Goal: Complete application form: Complete application form

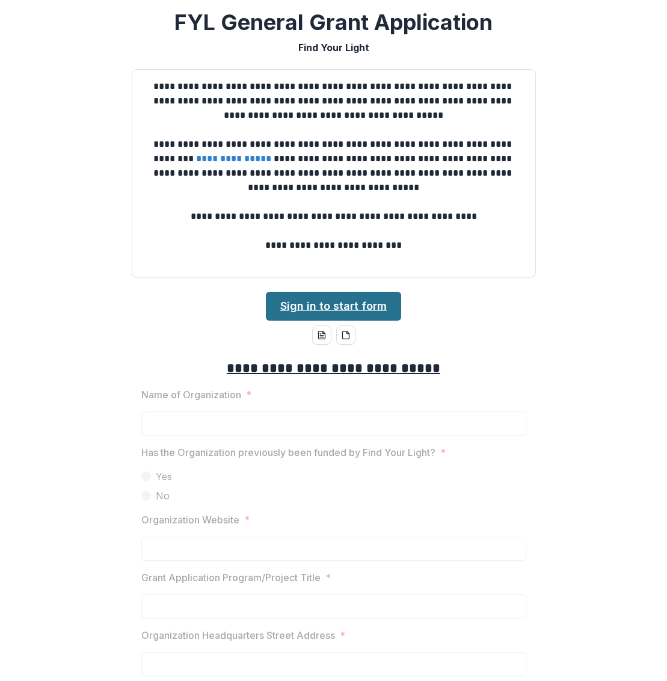
click at [355, 311] on link "Sign in to start form" at bounding box center [333, 306] width 135 height 29
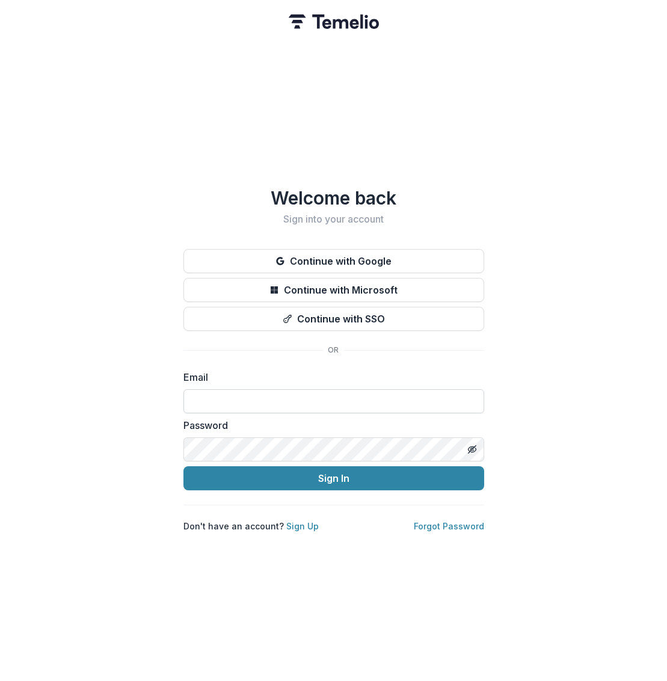
click at [422, 397] on input at bounding box center [333, 401] width 301 height 24
type input "**********"
click at [589, 409] on div "**********" at bounding box center [333, 340] width 667 height 681
click at [293, 525] on link "Sign Up" at bounding box center [302, 526] width 32 height 10
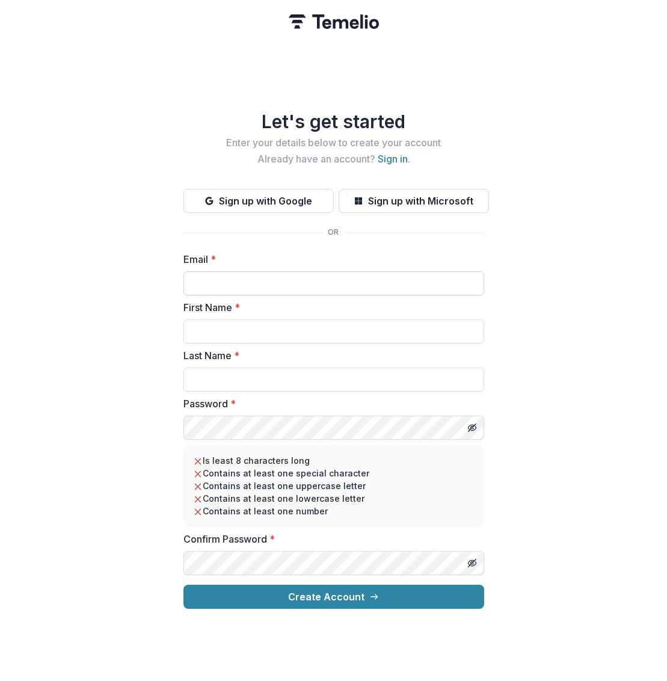
click at [262, 282] on input "Email *" at bounding box center [333, 283] width 301 height 24
type input "**********"
click at [275, 319] on input "First Name *" at bounding box center [333, 331] width 301 height 24
type input "******"
click at [293, 378] on input "Last Name *" at bounding box center [333, 379] width 301 height 24
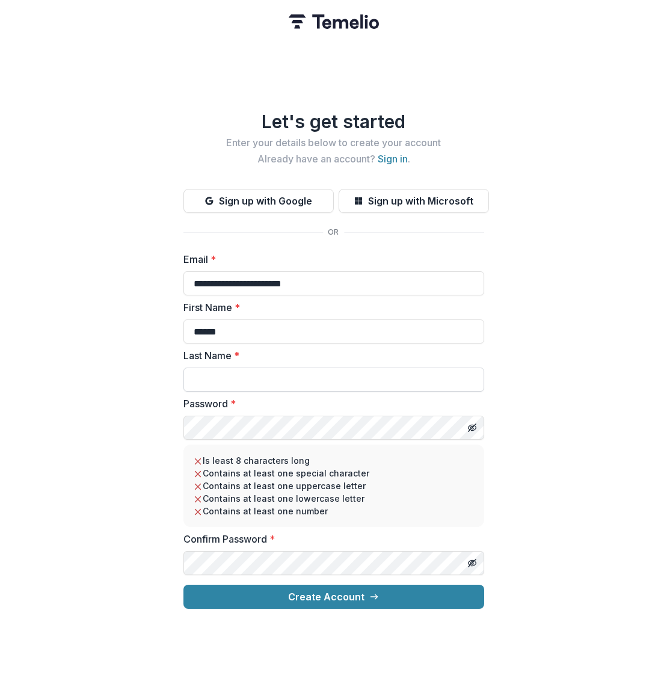
type input "**********"
click at [584, 476] on div "**********" at bounding box center [333, 340] width 667 height 681
drag, startPoint x: 469, startPoint y: 421, endPoint x: 461, endPoint y: 468, distance: 47.5
click at [469, 423] on icon "Toggle password visibility" at bounding box center [472, 428] width 10 height 10
click at [478, 558] on button "Toggle password visibility" at bounding box center [471, 562] width 19 height 19
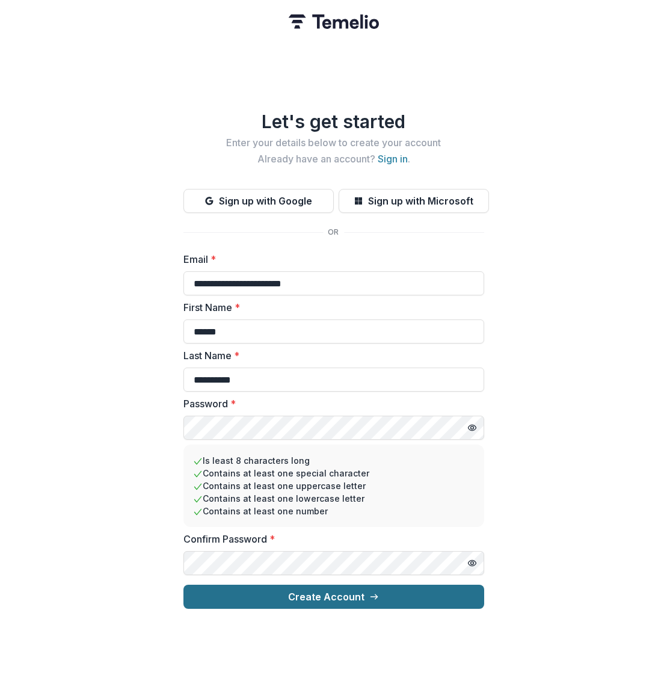
click at [297, 589] on button "Create Account" at bounding box center [333, 596] width 301 height 24
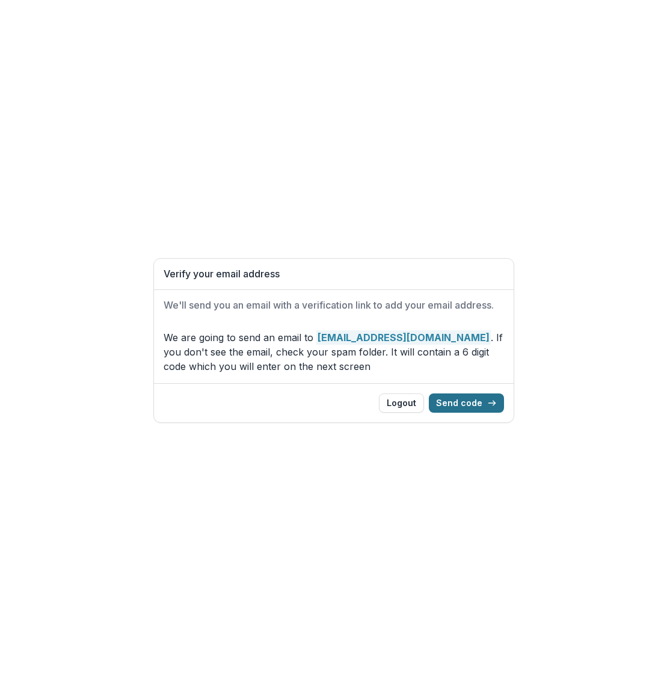
click at [479, 409] on button "Send code" at bounding box center [466, 402] width 75 height 19
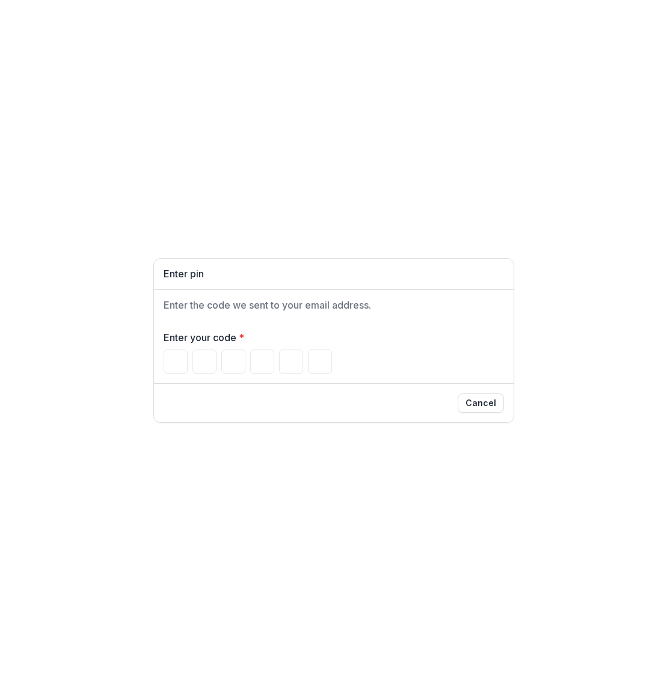
paste input "******"
type input "*"
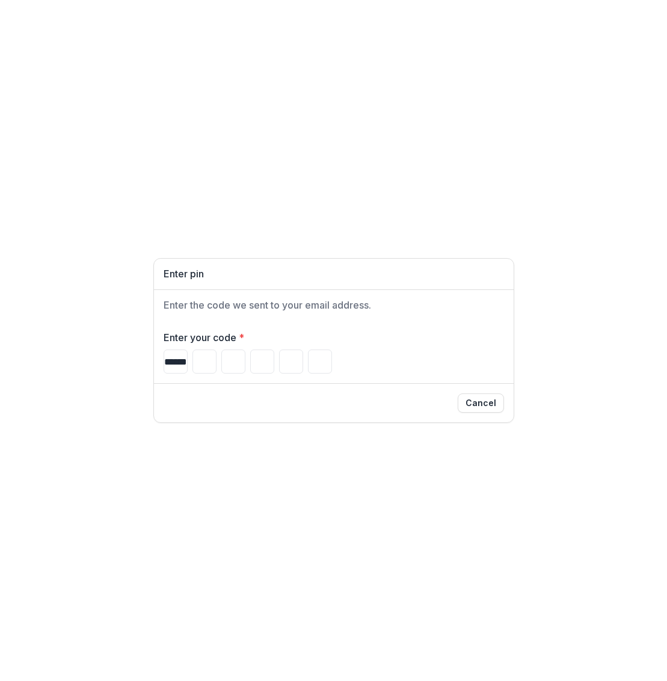
type input "*"
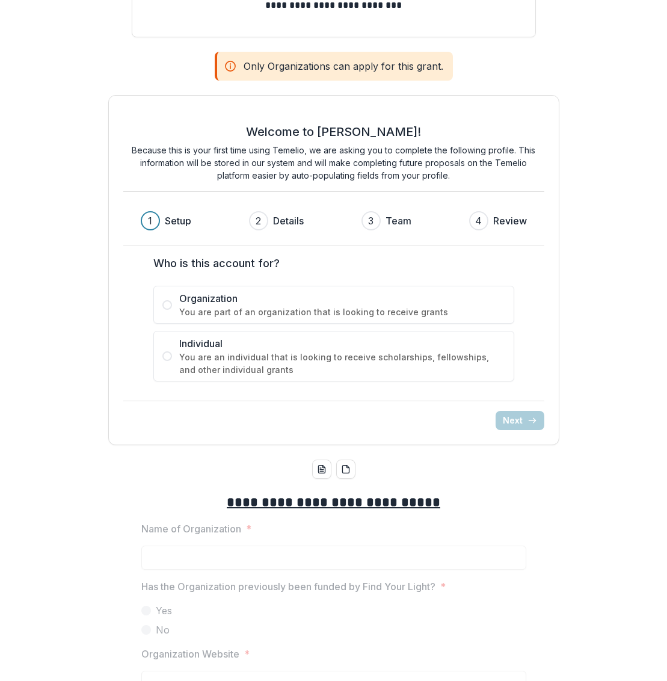
scroll to position [266, 0]
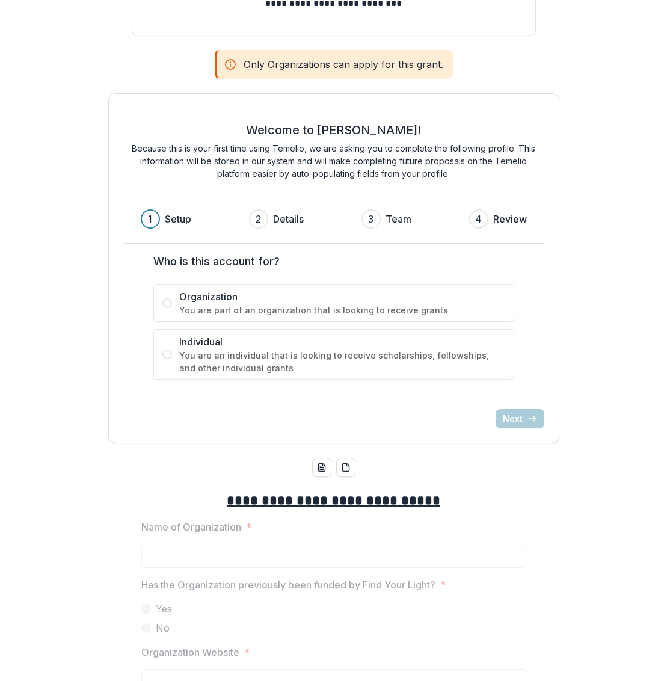
click at [168, 304] on span at bounding box center [167, 303] width 10 height 10
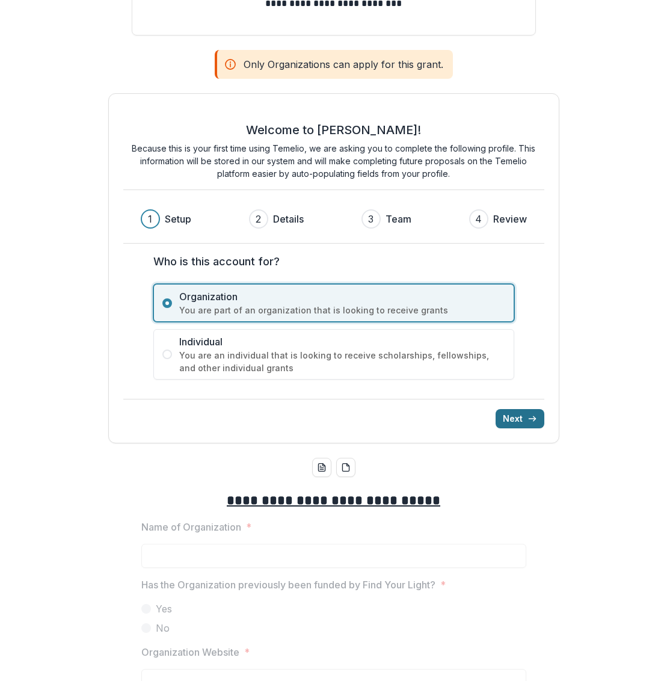
click at [500, 424] on button "Next" at bounding box center [519, 418] width 49 height 19
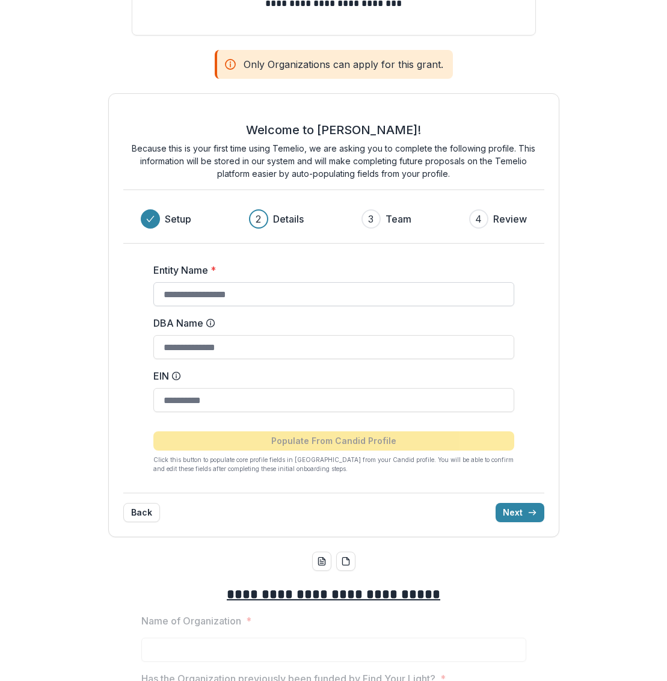
click at [225, 296] on input "Entity Name *" at bounding box center [333, 294] width 361 height 24
type input "**********"
click at [263, 399] on input "EIN" at bounding box center [333, 400] width 361 height 24
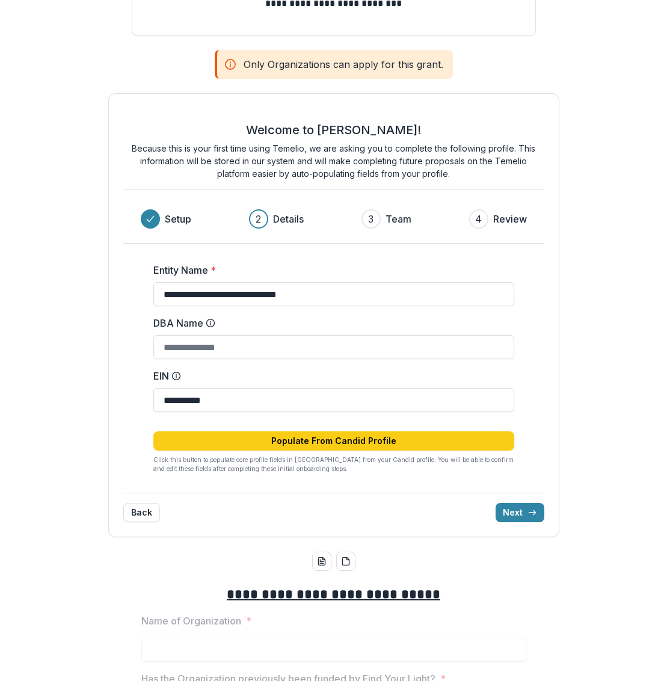
type input "**********"
click at [607, 450] on div "**********" at bounding box center [333, 315] width 657 height 463
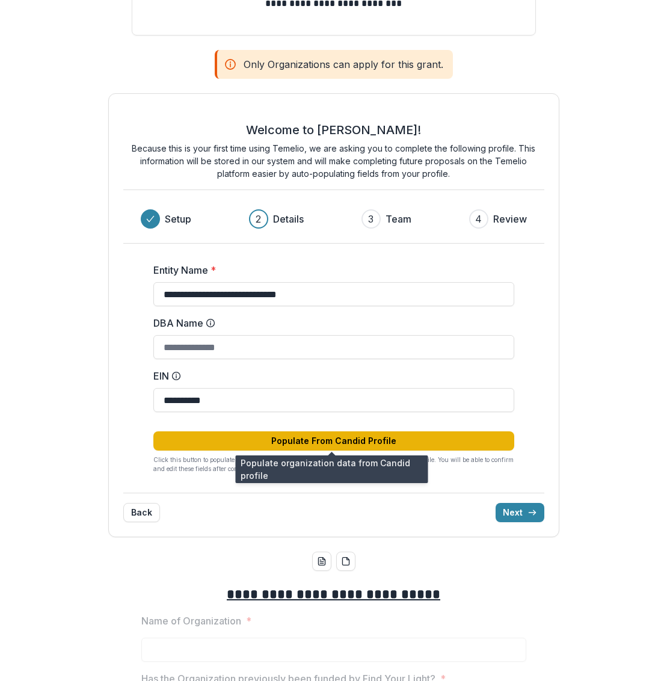
click at [465, 444] on button "Populate From Candid Profile" at bounding box center [333, 440] width 361 height 19
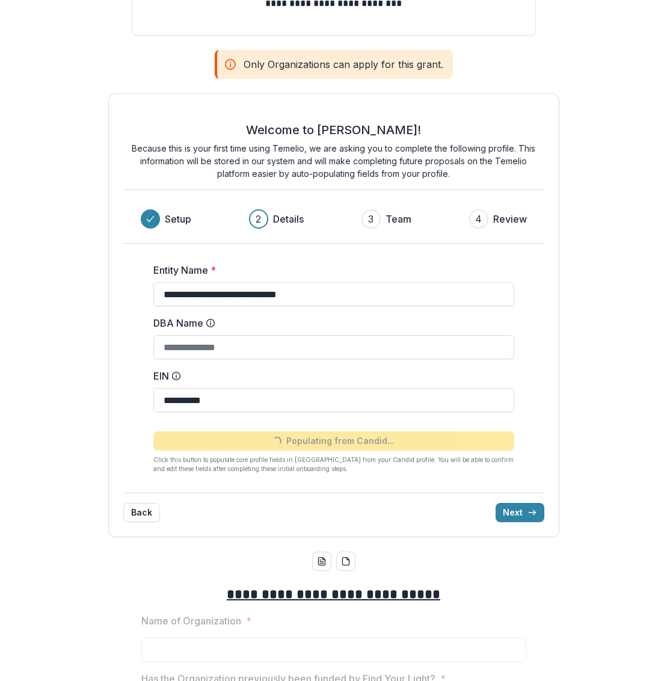
type input "**********"
click at [520, 512] on button "Next" at bounding box center [519, 512] width 49 height 19
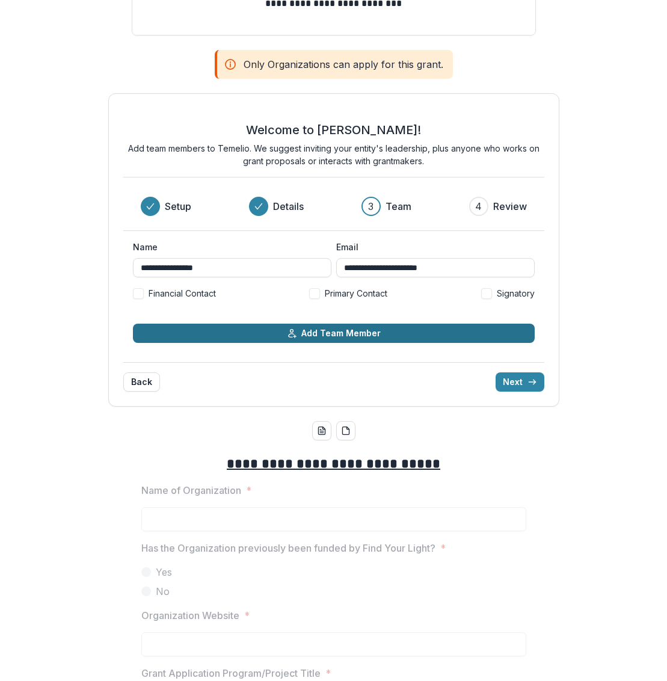
click at [414, 339] on button "Add Team Member" at bounding box center [334, 332] width 402 height 19
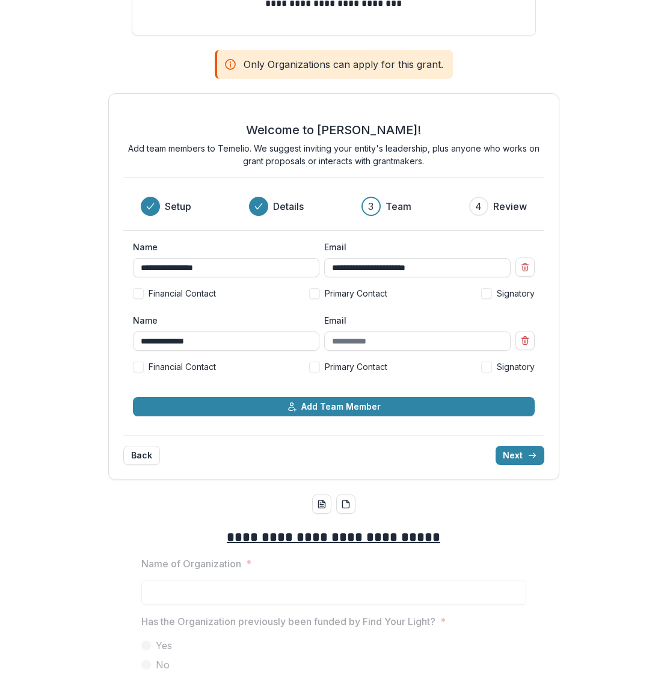
type input "**********"
drag, startPoint x: 318, startPoint y: 367, endPoint x: 296, endPoint y: 369, distance: 21.7
click at [318, 367] on label "Primary Contact" at bounding box center [348, 366] width 78 height 13
click at [137, 364] on span at bounding box center [138, 366] width 11 height 11
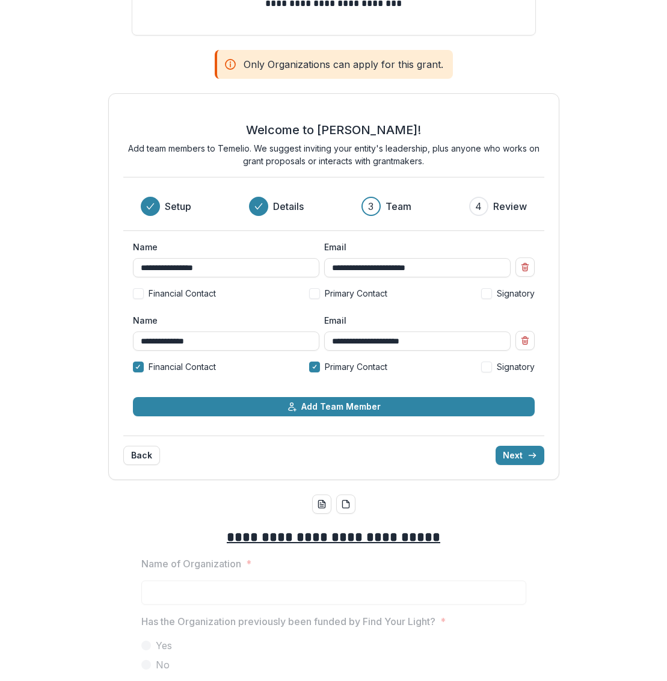
click at [313, 291] on span at bounding box center [314, 293] width 11 height 11
click at [311, 370] on span at bounding box center [314, 366] width 11 height 11
click at [506, 456] on button "Next" at bounding box center [519, 454] width 49 height 19
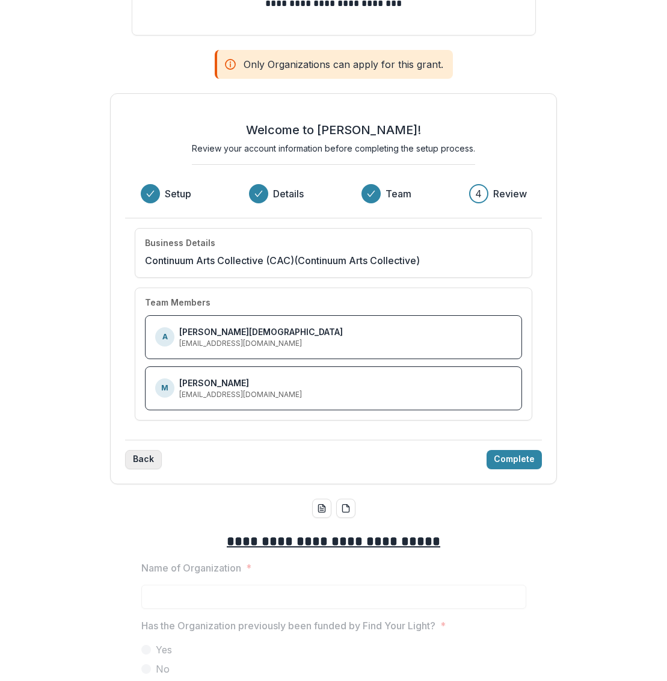
click at [136, 458] on button "Back" at bounding box center [143, 459] width 37 height 19
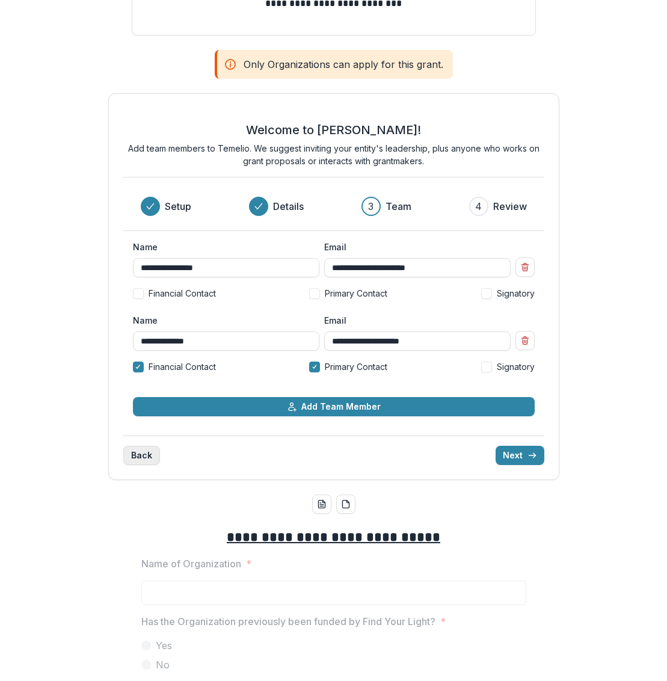
click at [136, 458] on button "Back" at bounding box center [141, 454] width 37 height 19
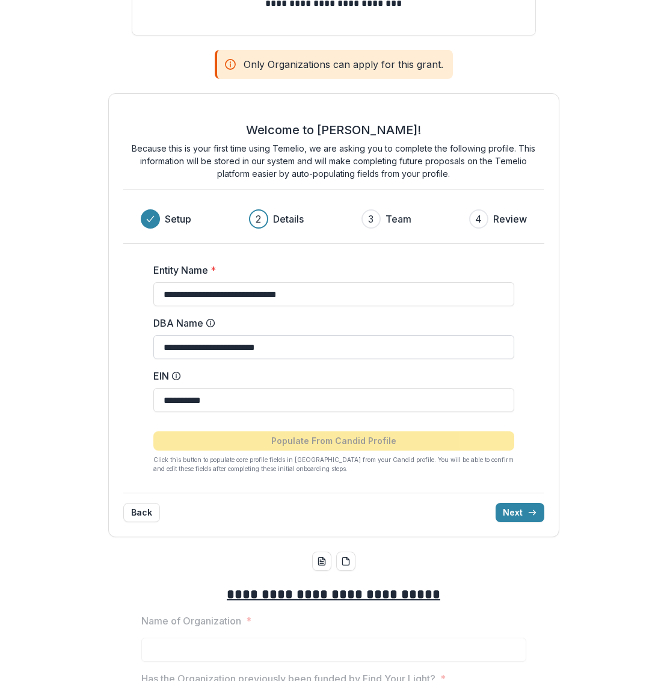
click at [224, 347] on input "**********" at bounding box center [333, 347] width 361 height 24
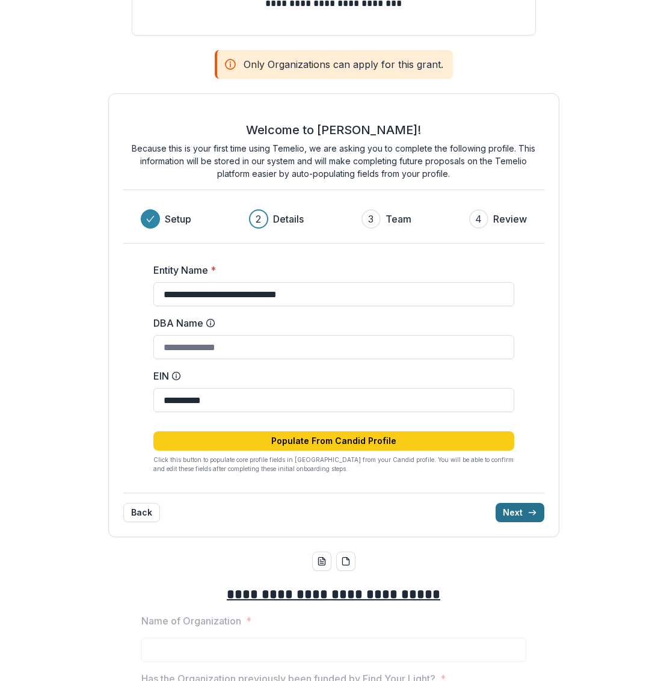
click at [518, 520] on button "Next" at bounding box center [519, 512] width 49 height 19
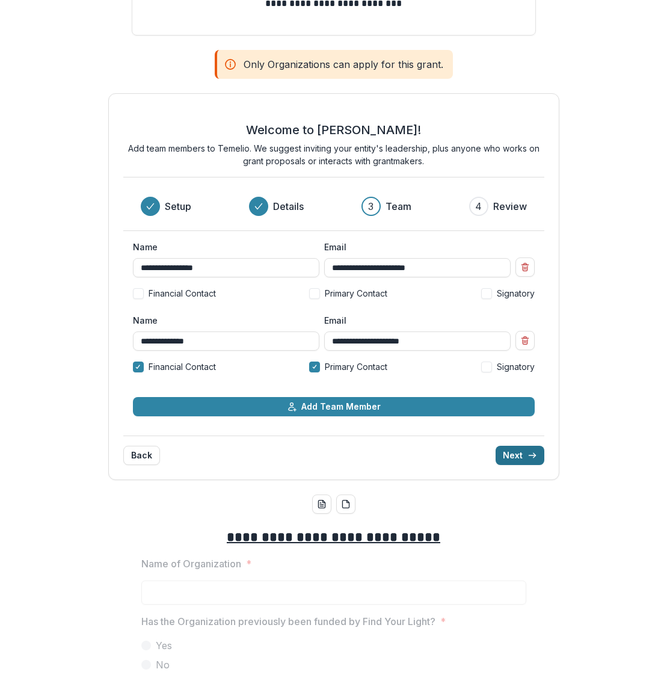
click at [515, 458] on button "Next" at bounding box center [519, 454] width 49 height 19
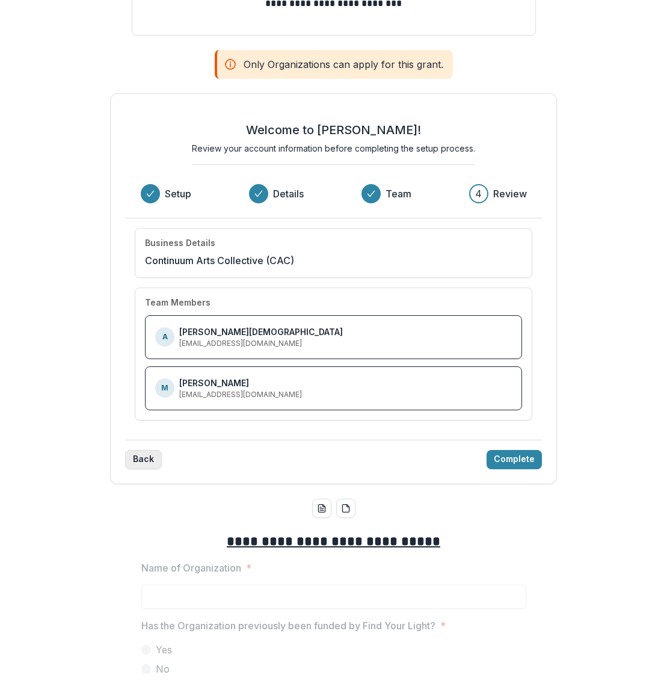
click at [152, 465] on button "Back" at bounding box center [143, 459] width 37 height 19
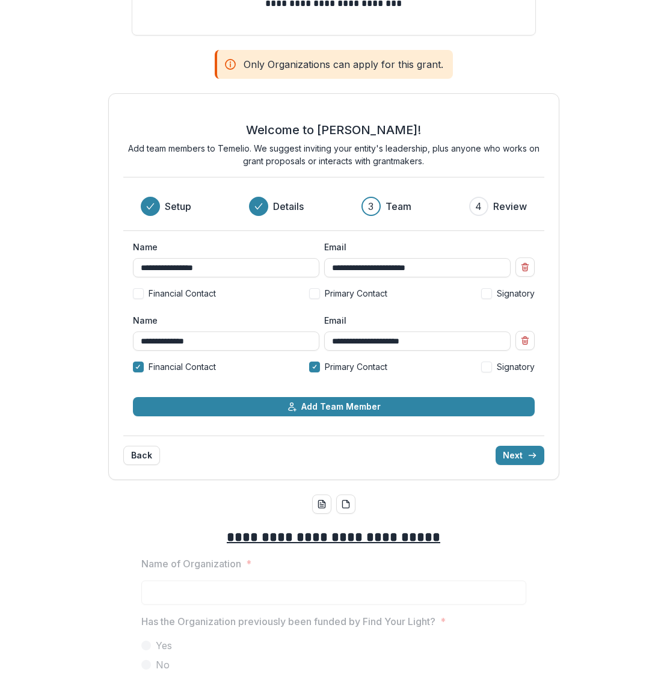
click at [488, 364] on span at bounding box center [486, 366] width 11 height 11
click at [515, 461] on button "Next" at bounding box center [519, 454] width 49 height 19
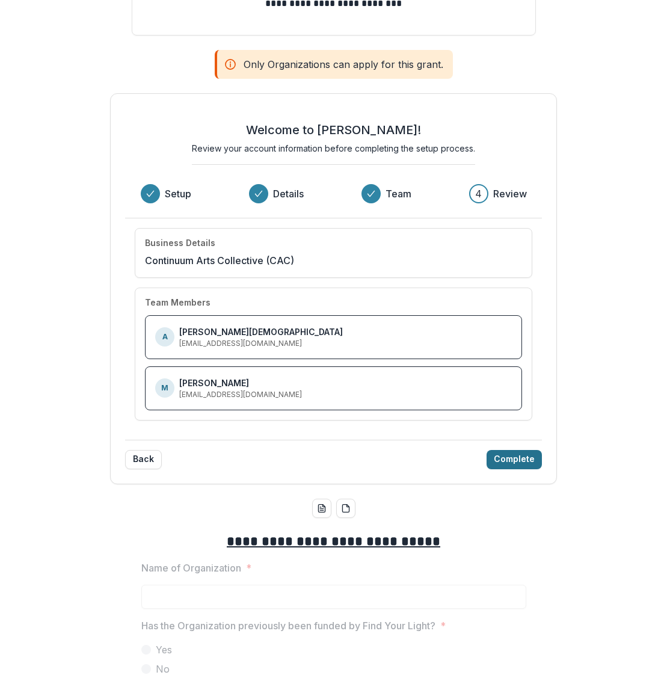
click at [515, 461] on button "Complete" at bounding box center [513, 459] width 55 height 19
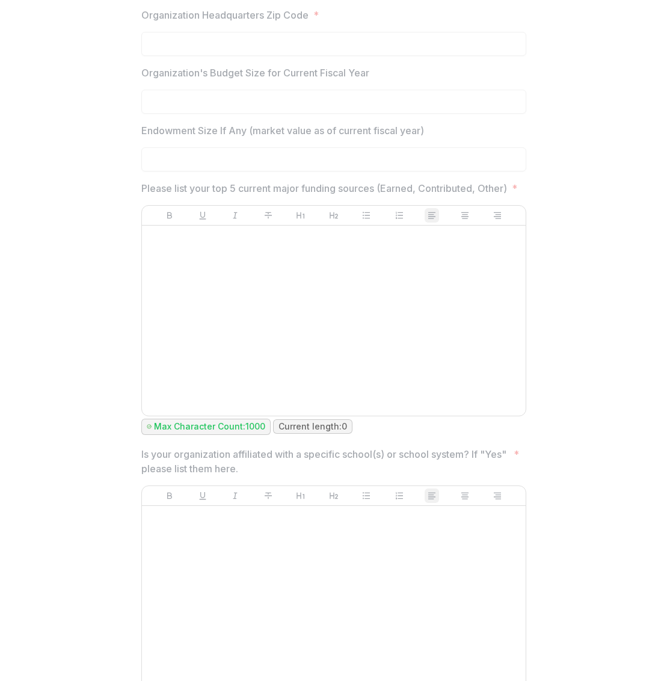
scroll to position [825, 0]
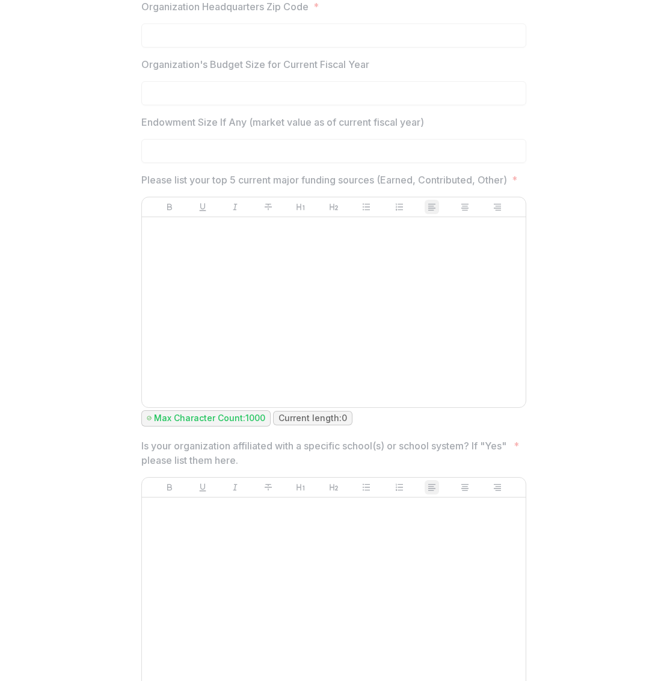
click at [427, 384] on div at bounding box center [334, 312] width 374 height 180
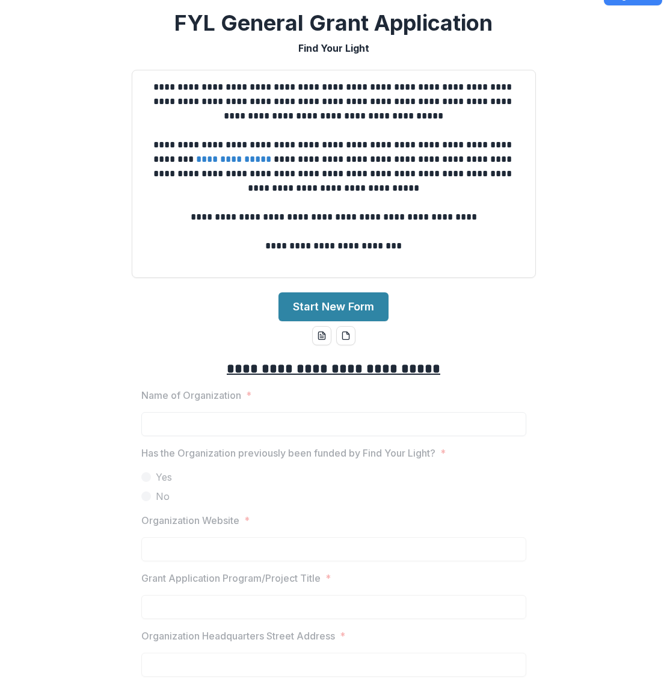
scroll to position [0, 0]
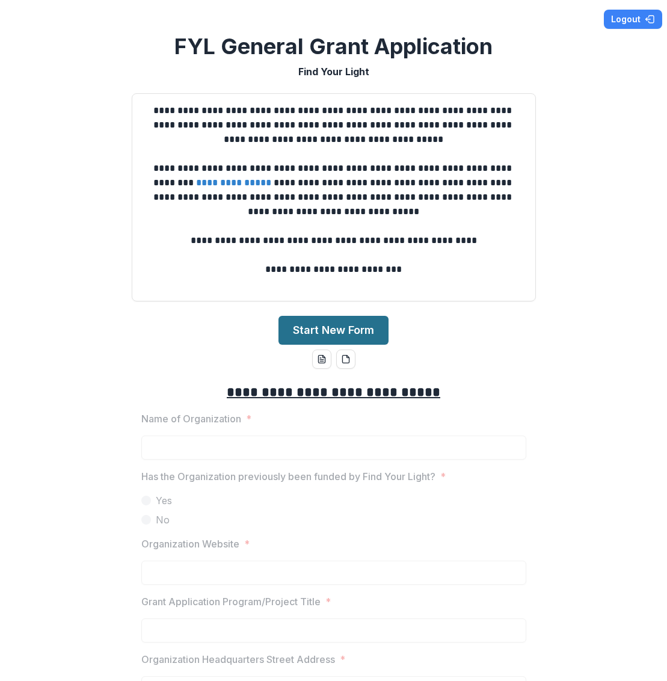
click at [328, 332] on button "Start New Form" at bounding box center [333, 330] width 110 height 29
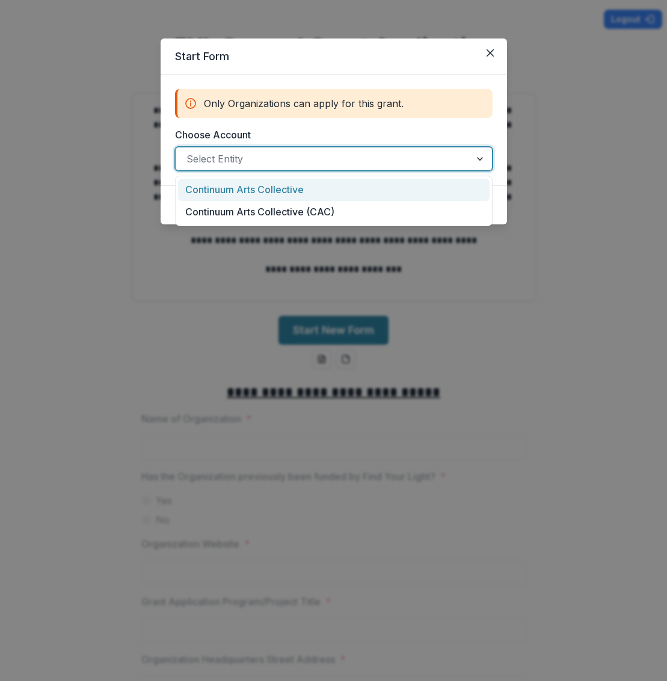
click at [299, 161] on div at bounding box center [322, 158] width 273 height 17
click at [303, 187] on div "Continuum Arts Collective" at bounding box center [333, 190] width 311 height 22
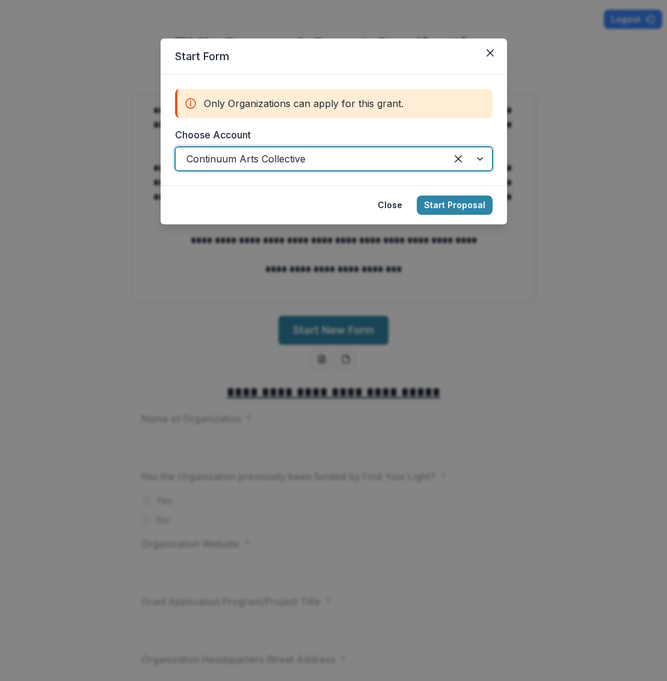
click at [300, 153] on div at bounding box center [310, 158] width 249 height 17
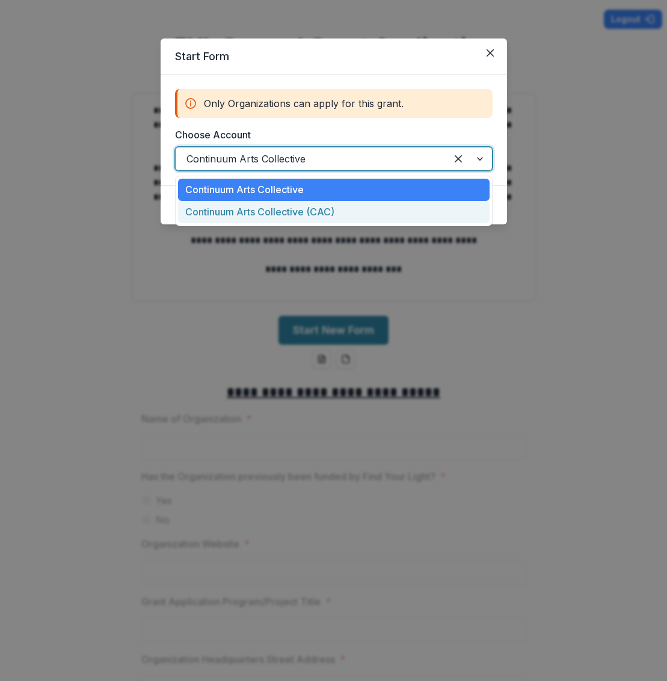
click at [302, 205] on div "Continuum Arts Collective (CAC)" at bounding box center [333, 212] width 311 height 22
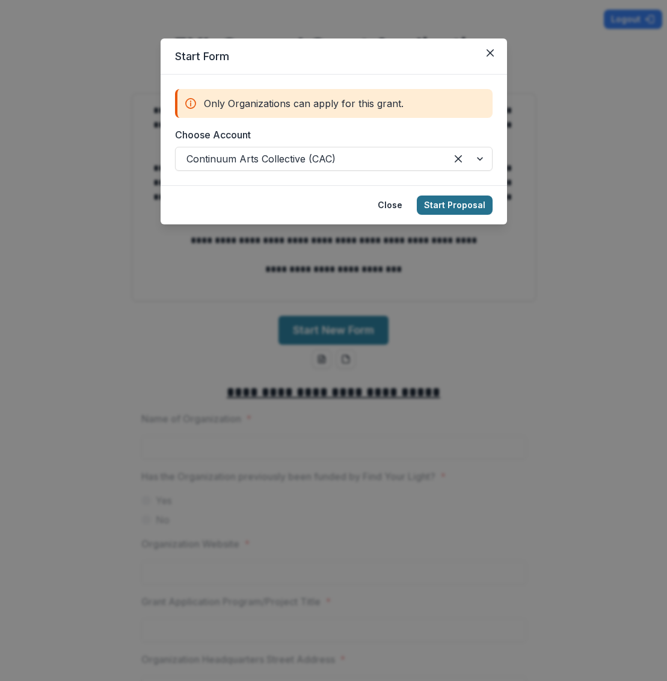
click at [458, 209] on button "Start Proposal" at bounding box center [455, 204] width 76 height 19
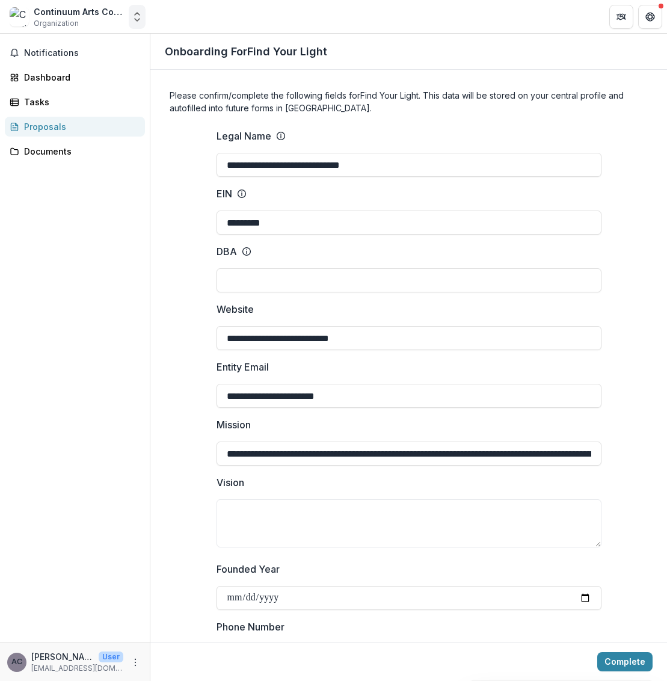
click at [140, 21] on icon "Open entity switcher" at bounding box center [137, 17] width 12 height 12
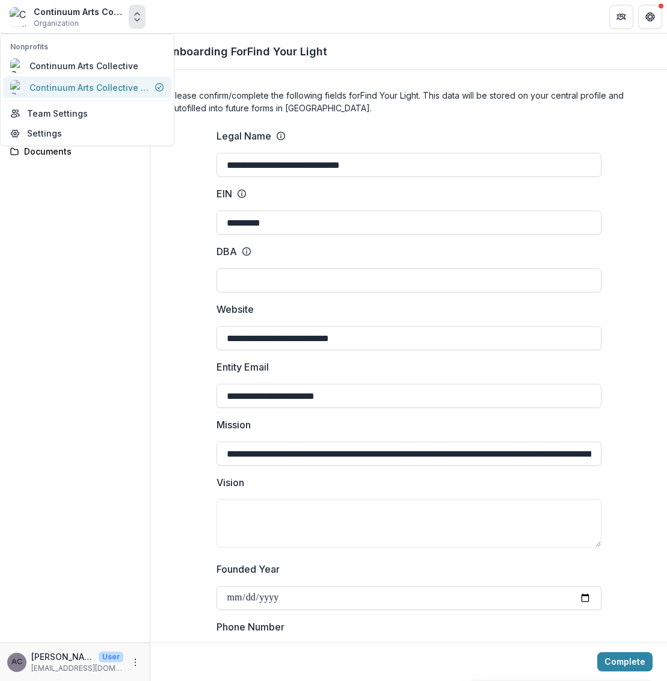
click at [120, 81] on div "Continuum Arts Collective (CAC)" at bounding box center [89, 87] width 120 height 13
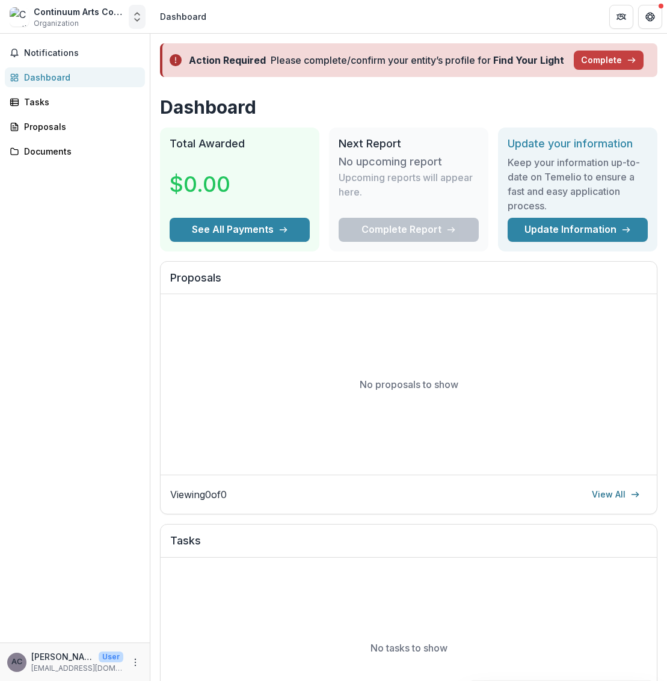
click at [142, 8] on button "Open entity switcher" at bounding box center [137, 17] width 17 height 24
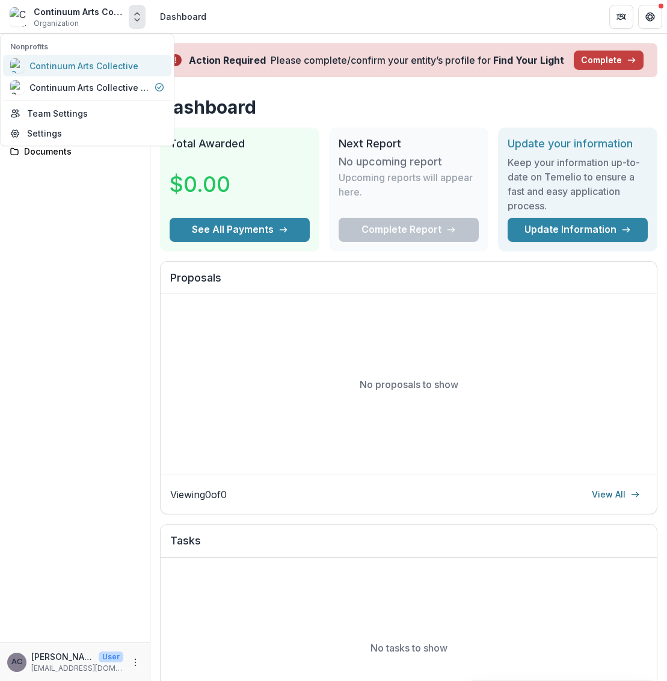
click at [116, 60] on div "Continuum Arts Collective" at bounding box center [83, 66] width 109 height 13
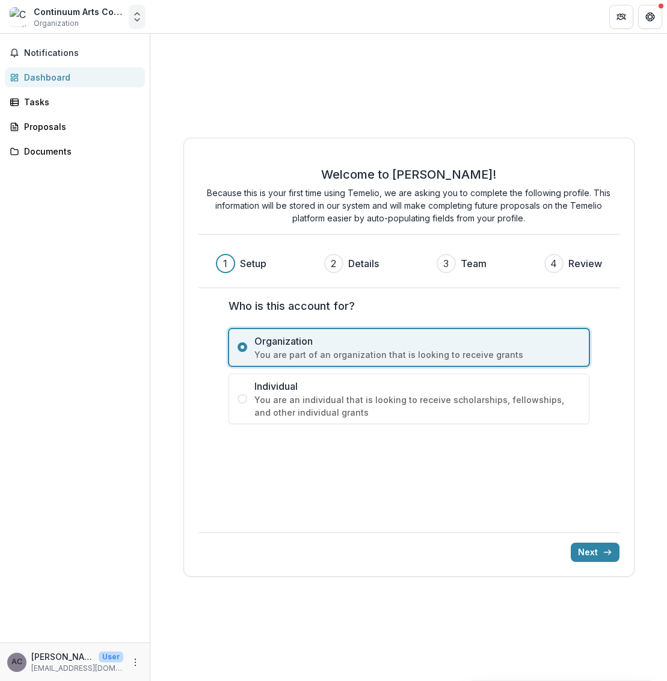
click at [129, 17] on button "Open entity switcher" at bounding box center [137, 17] width 17 height 24
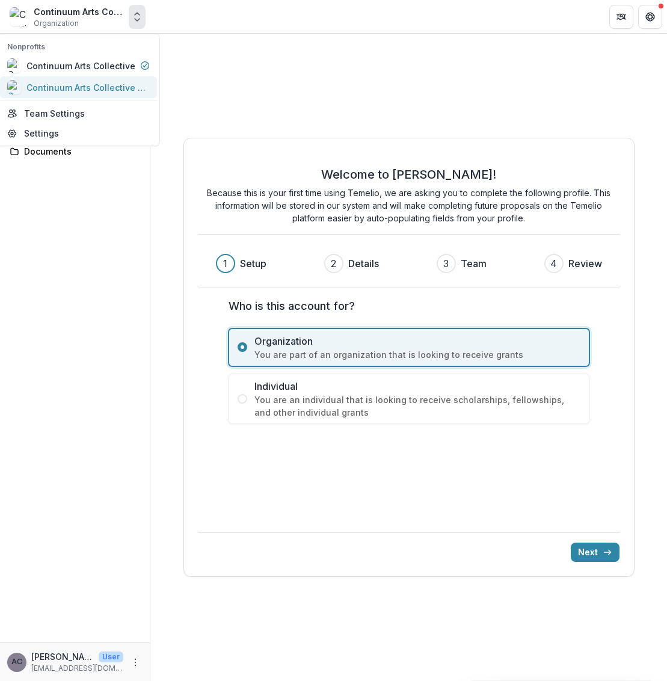
click at [73, 91] on div "Continuum Arts Collective (CAC)" at bounding box center [86, 87] width 120 height 13
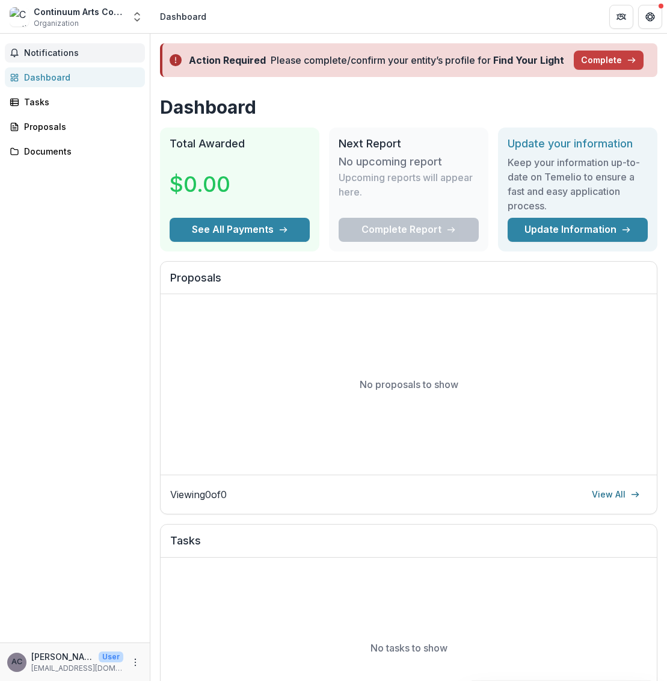
click at [69, 49] on span "Notifications" at bounding box center [82, 53] width 116 height 10
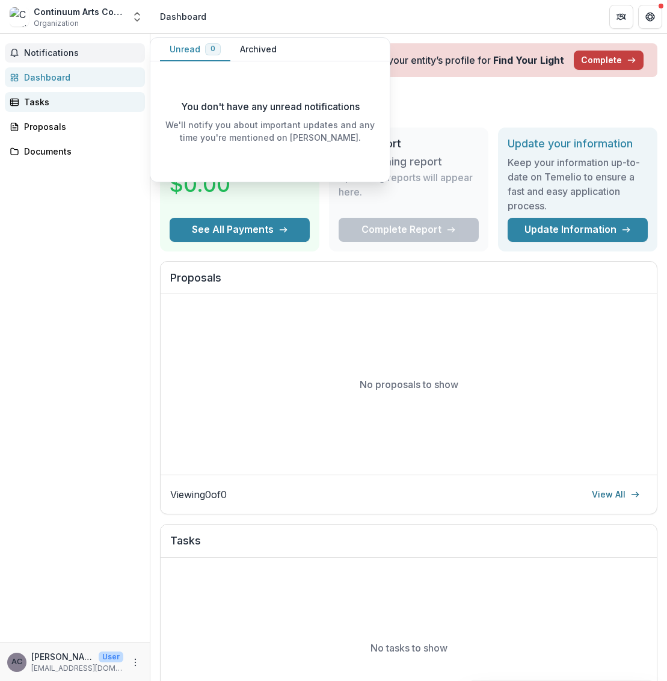
click at [72, 109] on link "Tasks" at bounding box center [75, 102] width 140 height 20
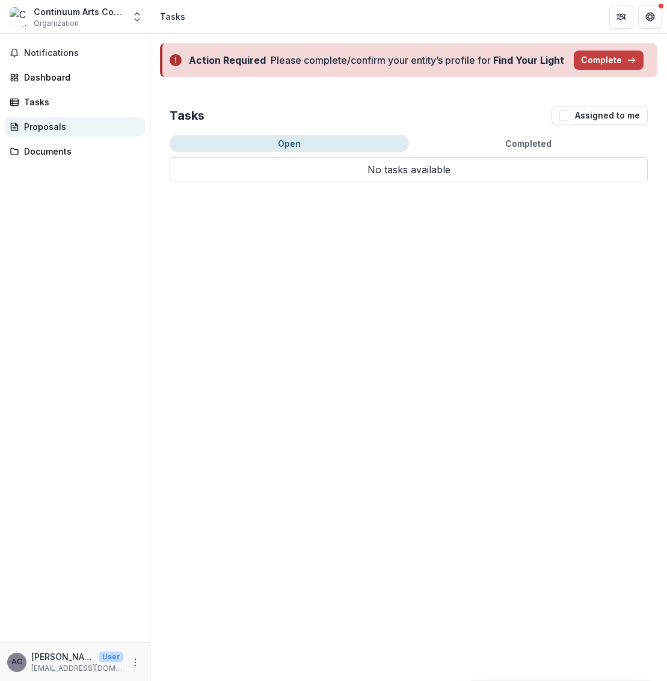
click at [72, 124] on div "Proposals" at bounding box center [79, 126] width 111 height 13
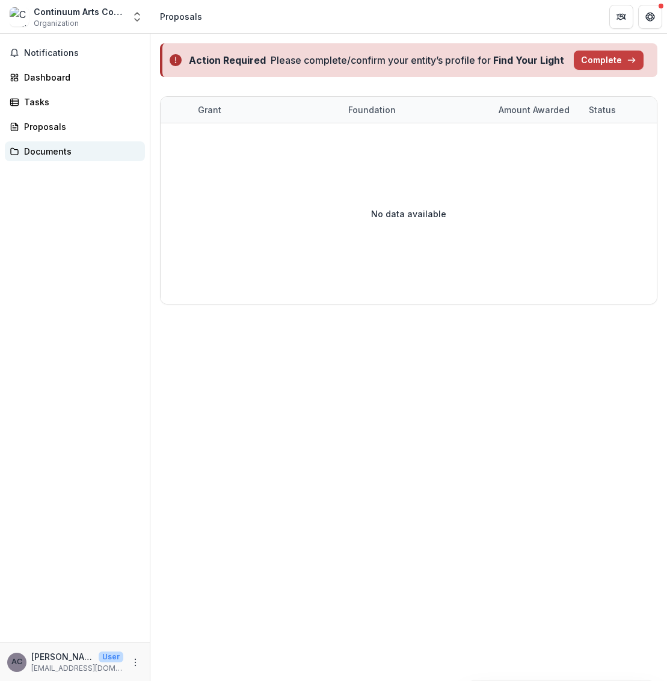
click at [72, 145] on div "Documents" at bounding box center [79, 151] width 111 height 13
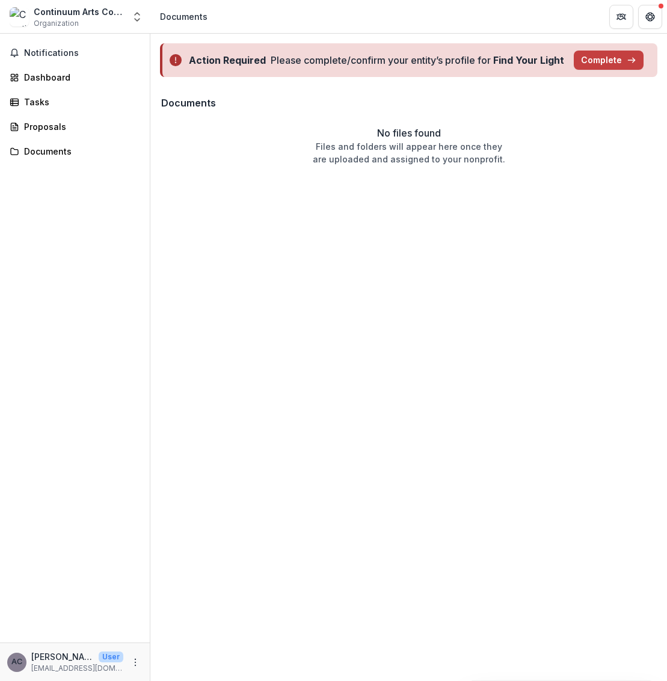
click at [79, 40] on div "Notifications Dashboard Tasks Proposals Documents" at bounding box center [75, 338] width 150 height 608
click at [135, 13] on polyline "Open entity switcher" at bounding box center [137, 14] width 5 height 2
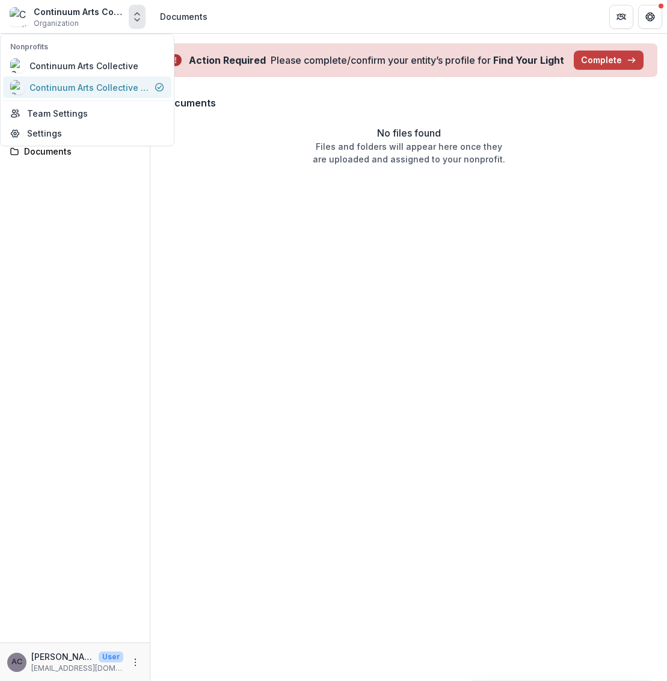
click at [129, 81] on div "Continuum Arts Collective (CAC)" at bounding box center [89, 87] width 120 height 13
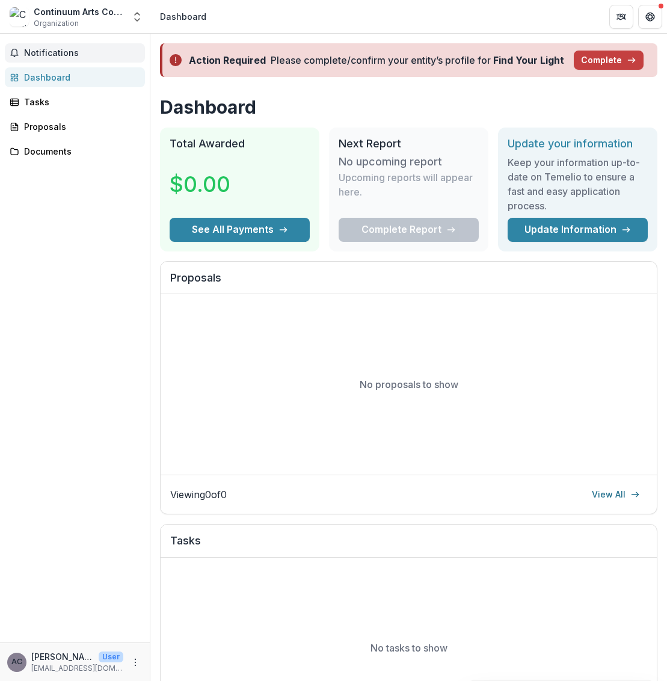
click at [56, 46] on button "Notifications" at bounding box center [75, 52] width 140 height 19
click at [55, 112] on div "Notifications Unread 0 Archived You don't have any unread notifications We'll n…" at bounding box center [75, 338] width 150 height 608
click at [20, 97] on link "Tasks" at bounding box center [75, 102] width 140 height 20
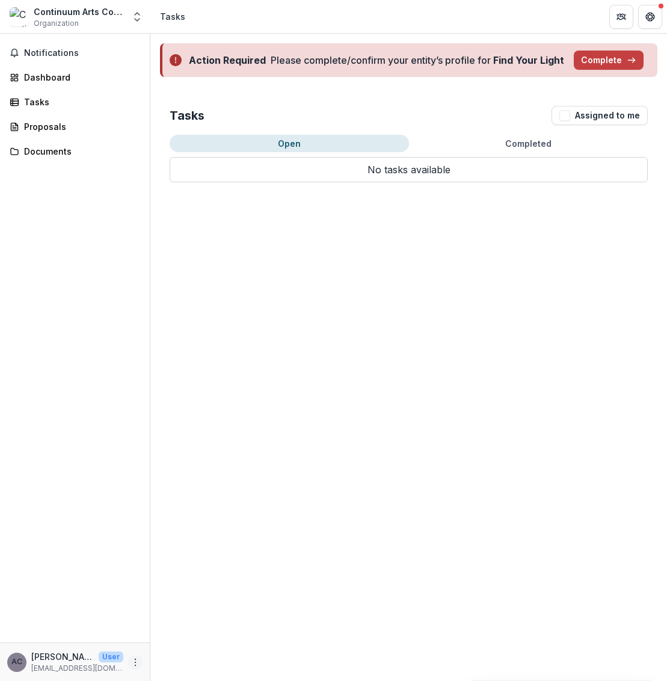
click at [138, 663] on icon "More" at bounding box center [135, 662] width 10 height 10
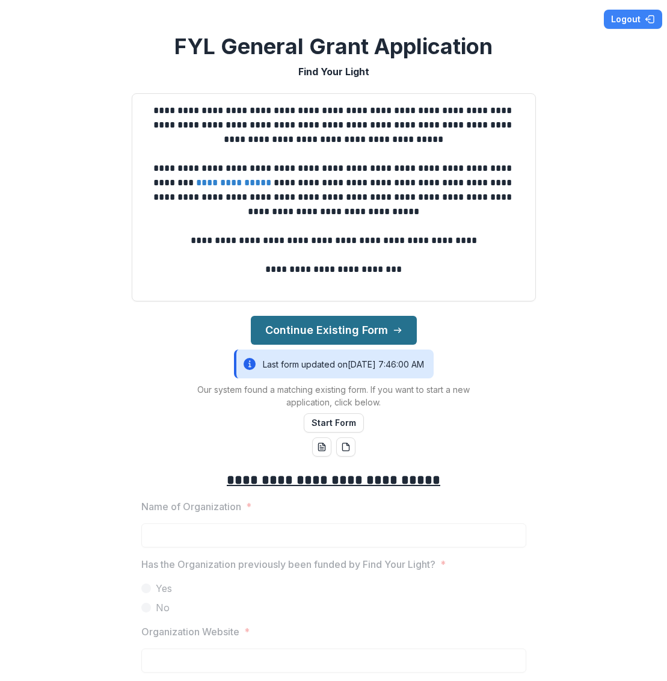
click at [330, 333] on button "Continue Existing Form" at bounding box center [334, 330] width 166 height 29
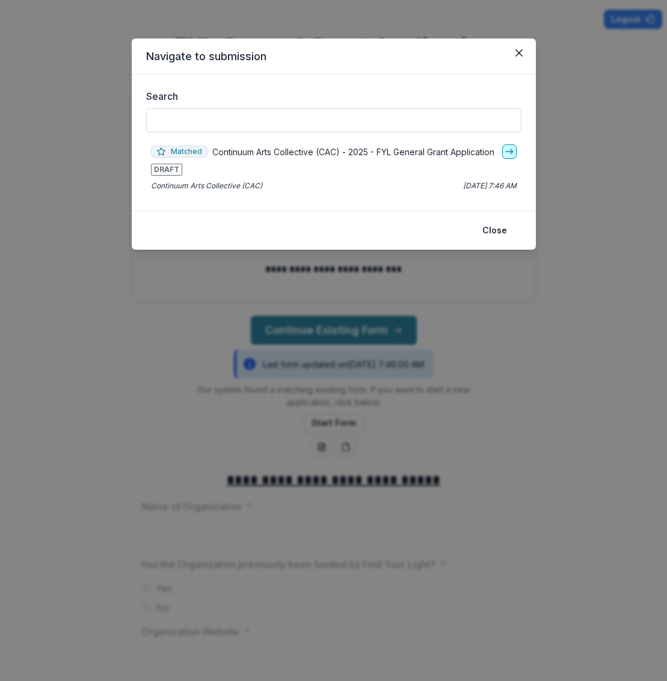
click at [511, 154] on icon "go-to" at bounding box center [509, 152] width 10 height 10
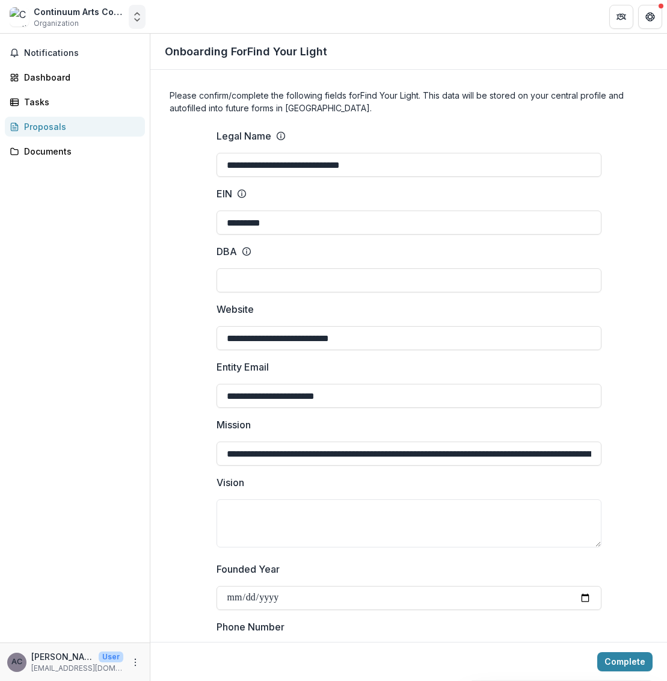
click at [138, 16] on icon "Open entity switcher" at bounding box center [137, 17] width 12 height 12
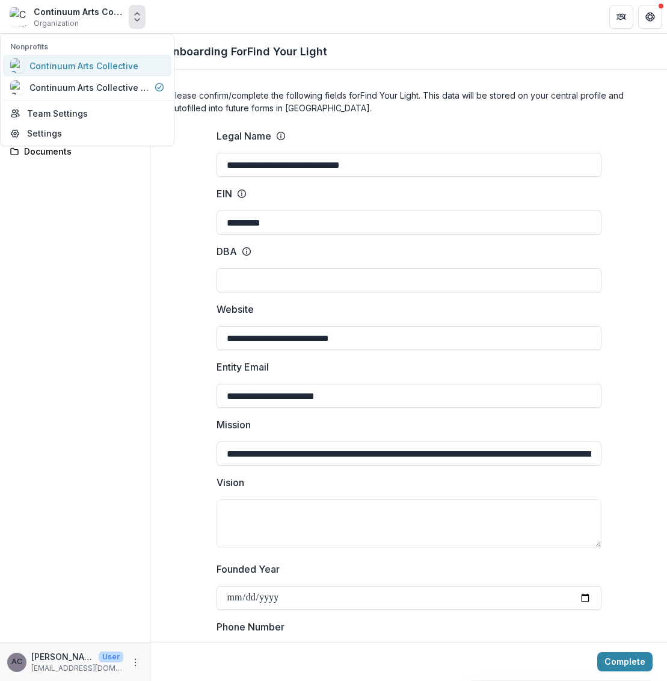
click at [94, 57] on link "Continuum Arts Collective" at bounding box center [87, 66] width 168 height 22
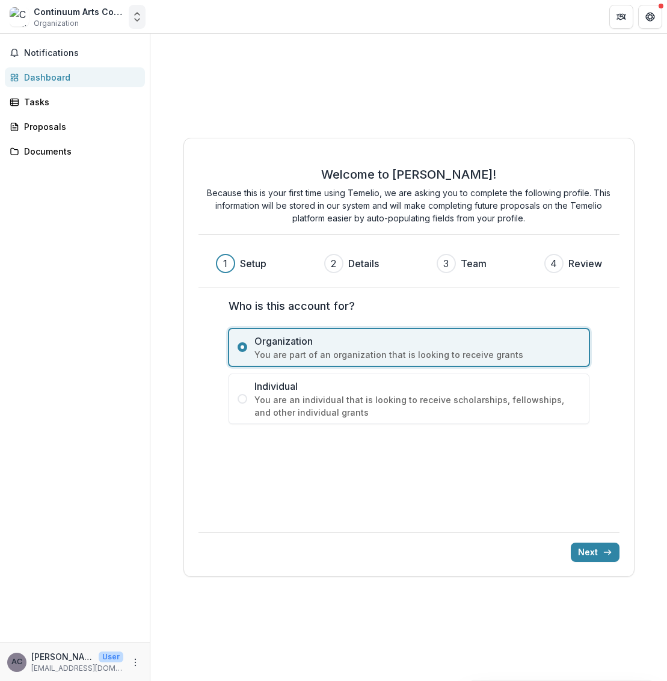
click at [139, 15] on icon "Open entity switcher" at bounding box center [137, 17] width 12 height 12
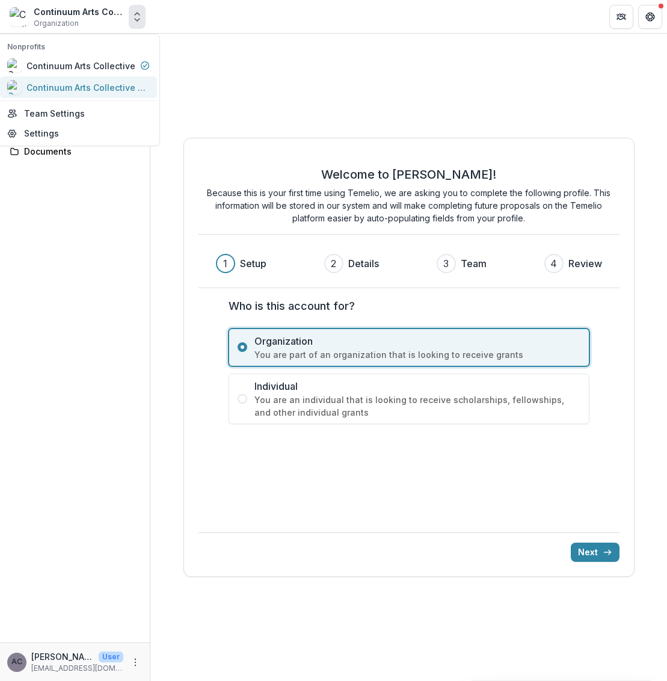
click at [123, 91] on div "Continuum Arts Collective (CAC)" at bounding box center [86, 87] width 120 height 13
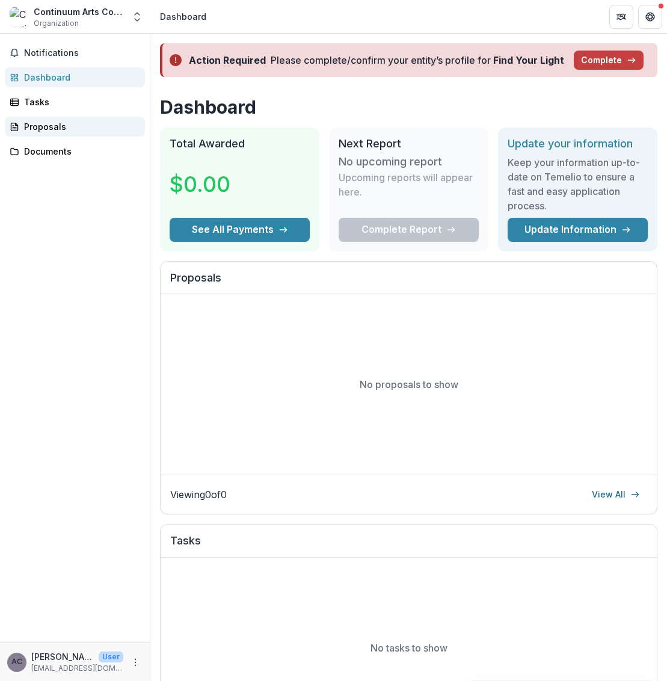
click at [92, 131] on div "Proposals" at bounding box center [79, 126] width 111 height 13
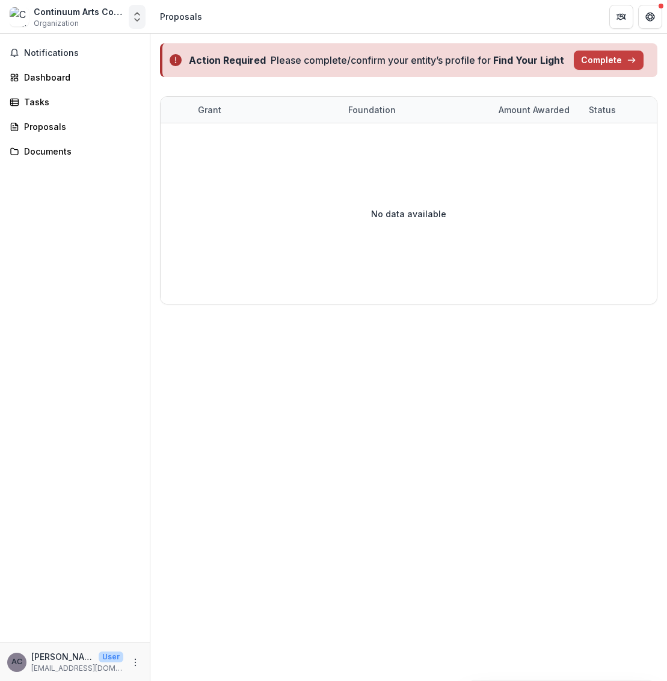
click at [136, 17] on icon "Open entity switcher" at bounding box center [137, 17] width 12 height 12
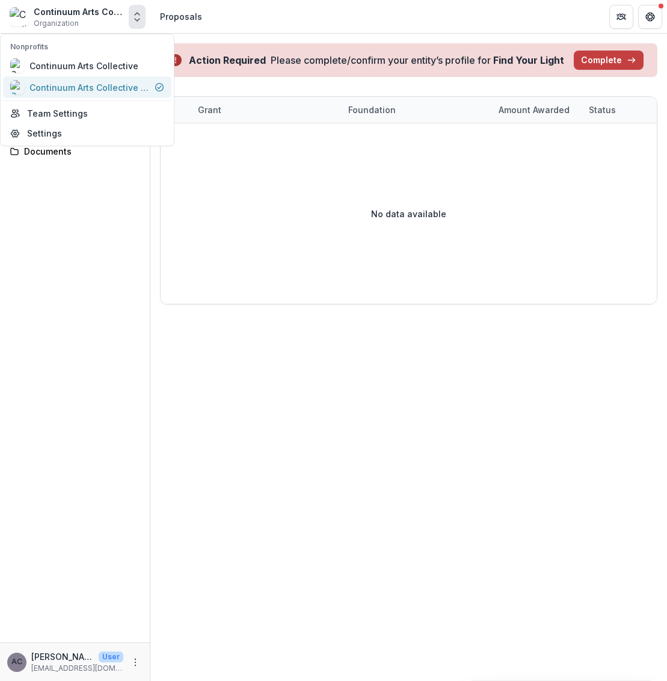
click at [127, 84] on div "Continuum Arts Collective (CAC)" at bounding box center [89, 87] width 120 height 13
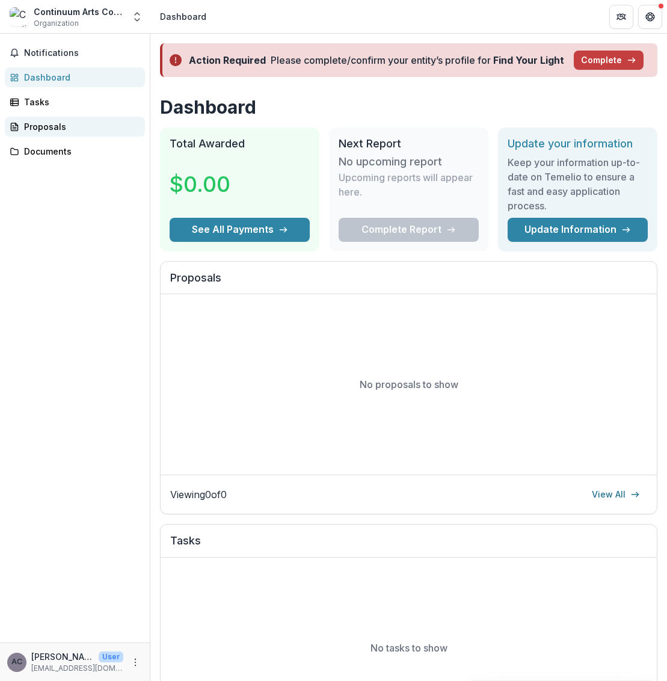
click at [118, 133] on link "Proposals" at bounding box center [75, 127] width 140 height 20
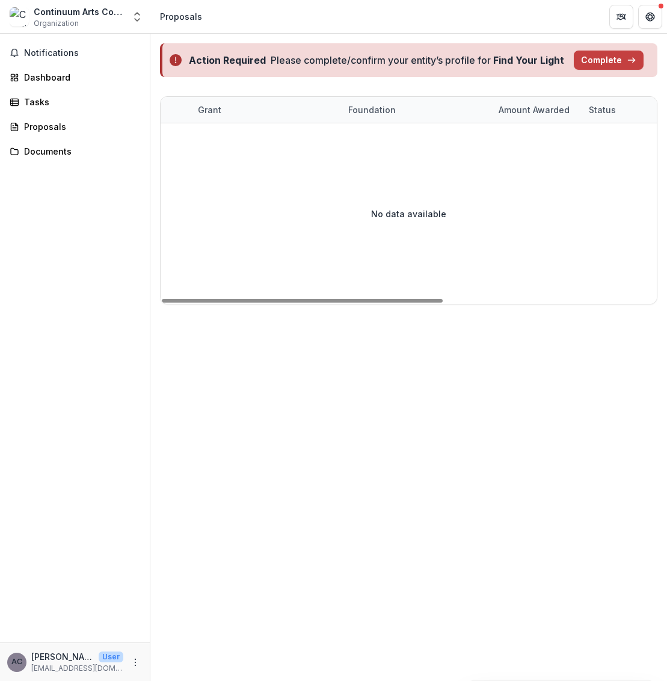
click at [625, 70] on div "Action Required Please complete/confirm your entity’s profile for Find Your Lig…" at bounding box center [408, 60] width 497 height 34
click at [625, 67] on button "Complete" at bounding box center [609, 59] width 70 height 19
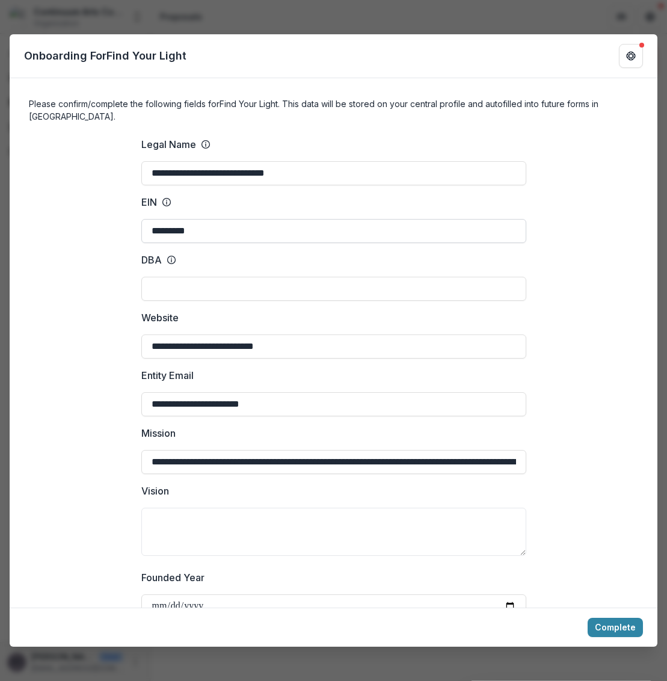
scroll to position [3, 0]
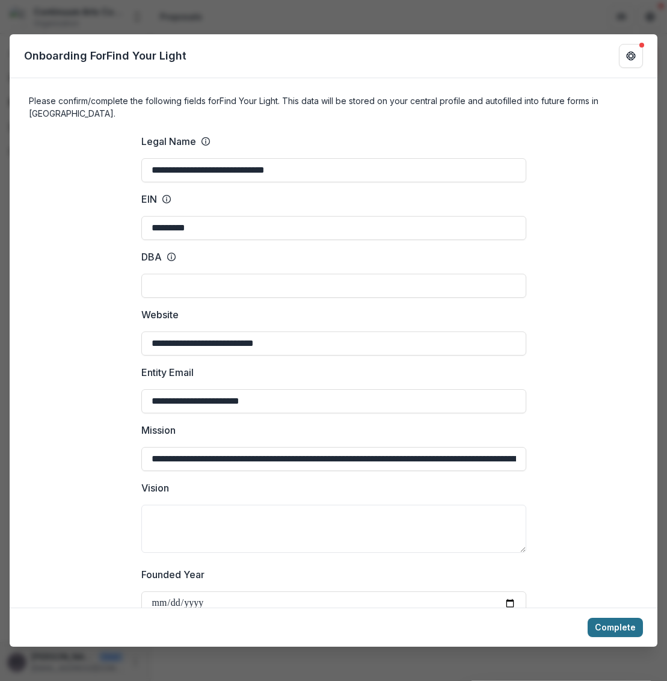
click at [617, 629] on button "Complete" at bounding box center [614, 626] width 55 height 19
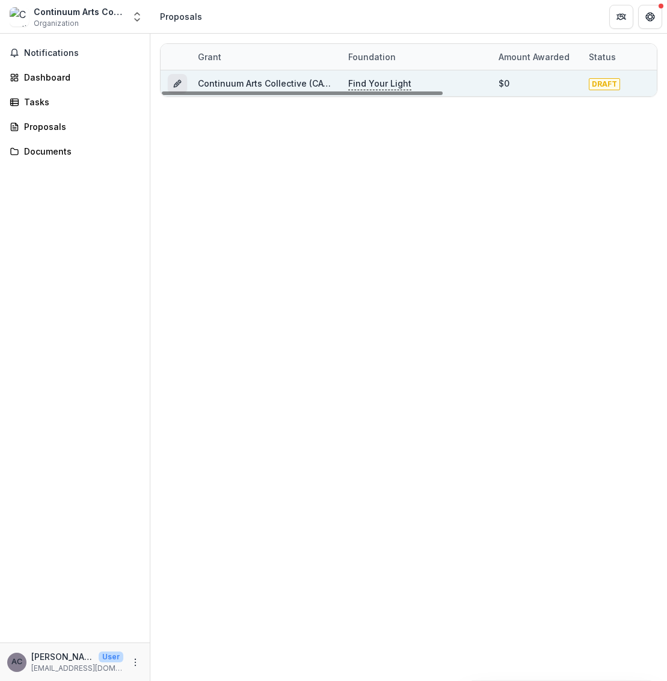
click at [173, 77] on button "Grant ca4954f9-174c-4918-8573-fdd2ec96d90a" at bounding box center [177, 83] width 19 height 19
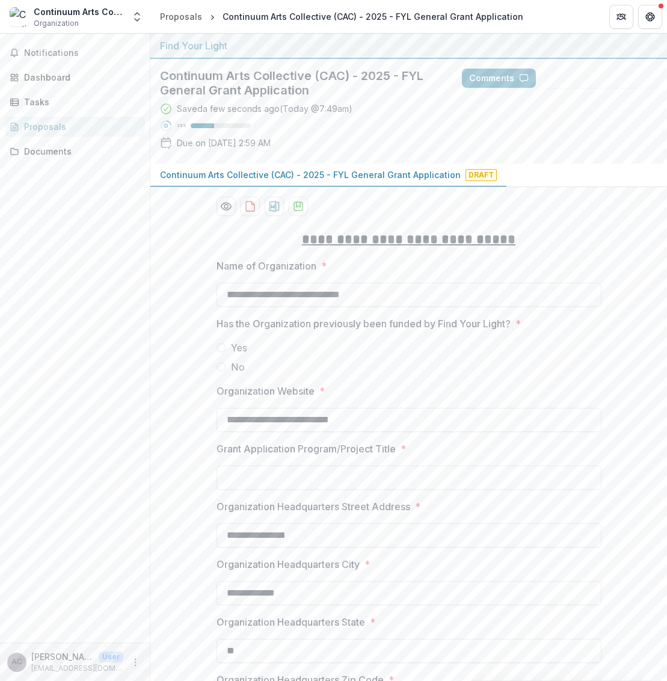
click at [346, 169] on p "Continuum Arts Collective (CAC) - 2025 - FYL General Grant Application" at bounding box center [310, 174] width 301 height 13
click at [60, 77] on div "Dashboard" at bounding box center [79, 77] width 111 height 13
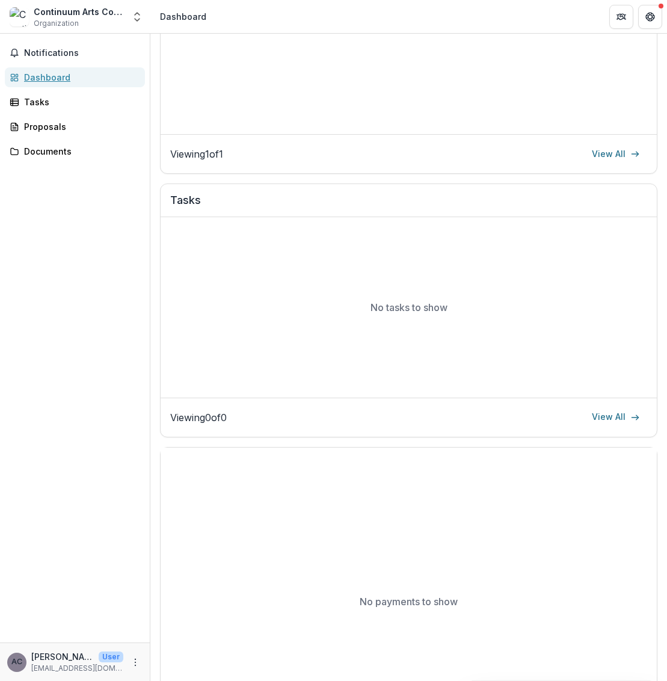
scroll to position [372, 0]
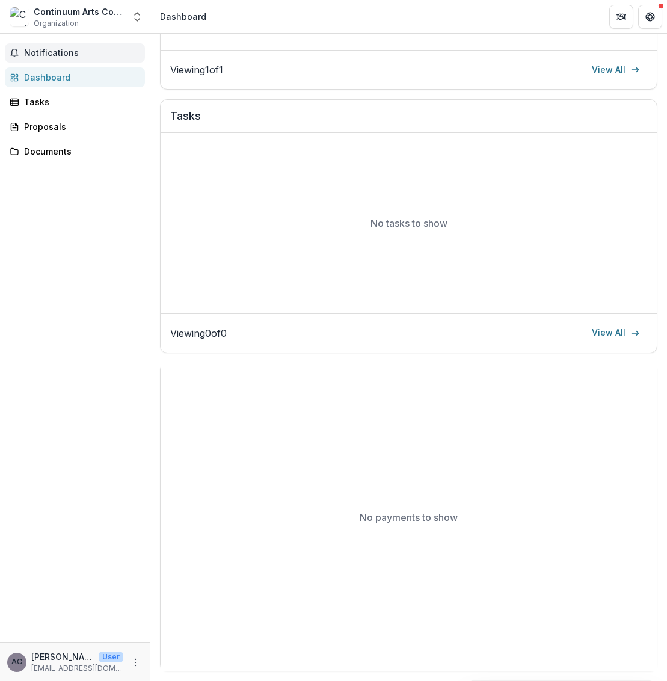
click at [45, 52] on span "Notifications" at bounding box center [82, 53] width 116 height 10
click at [52, 150] on div "Documents" at bounding box center [79, 151] width 111 height 13
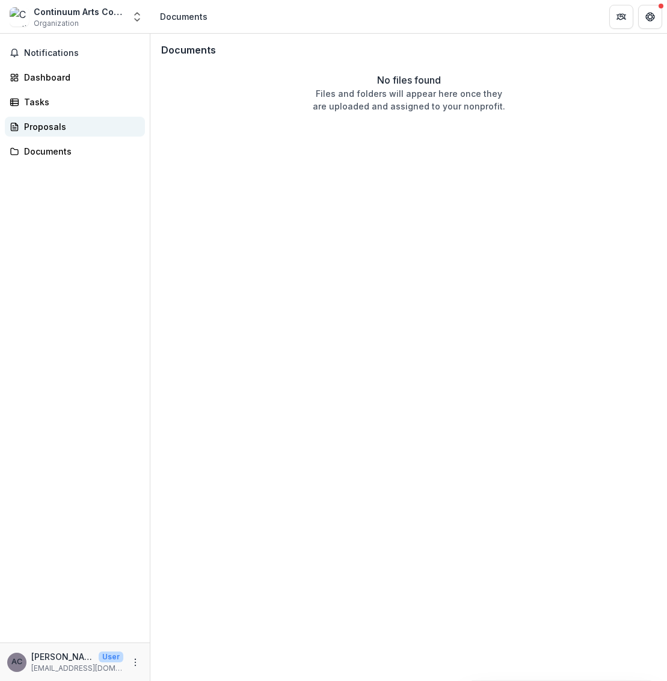
click at [51, 124] on div "Proposals" at bounding box center [79, 126] width 111 height 13
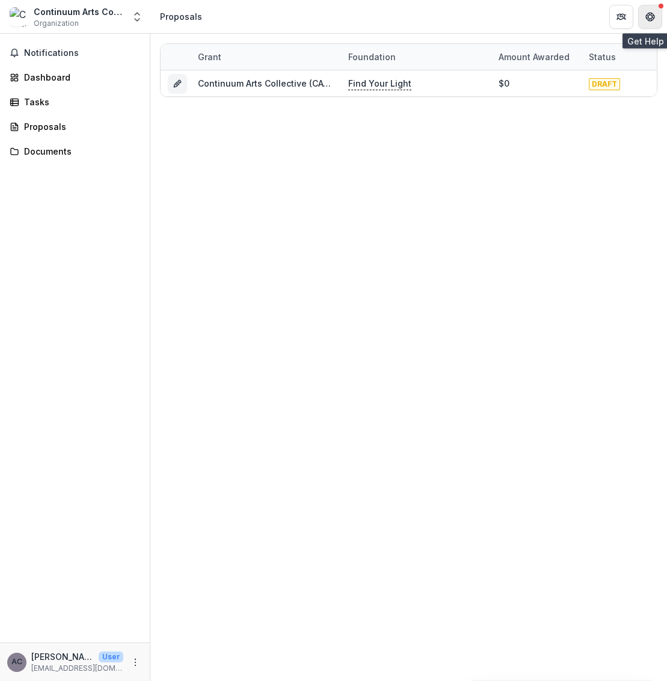
click at [650, 17] on icon "Get Help" at bounding box center [650, 17] width 10 height 10
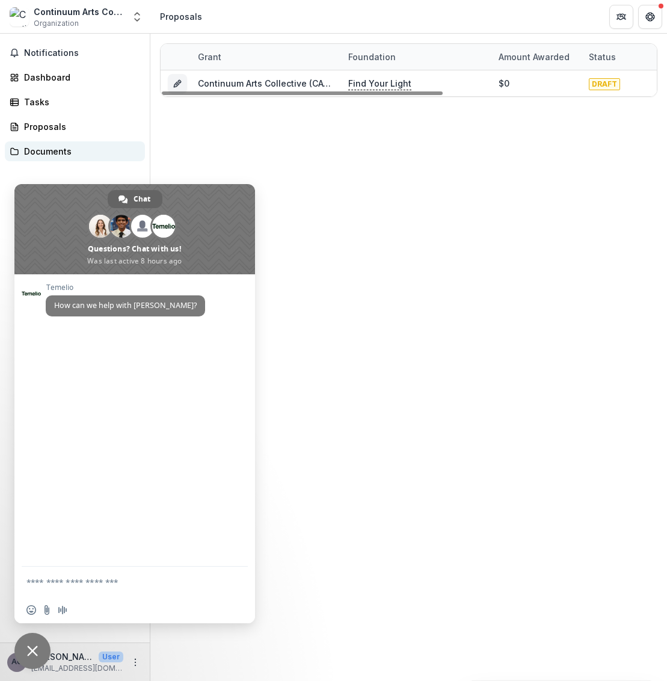
click at [134, 152] on div "Documents" at bounding box center [79, 151] width 111 height 13
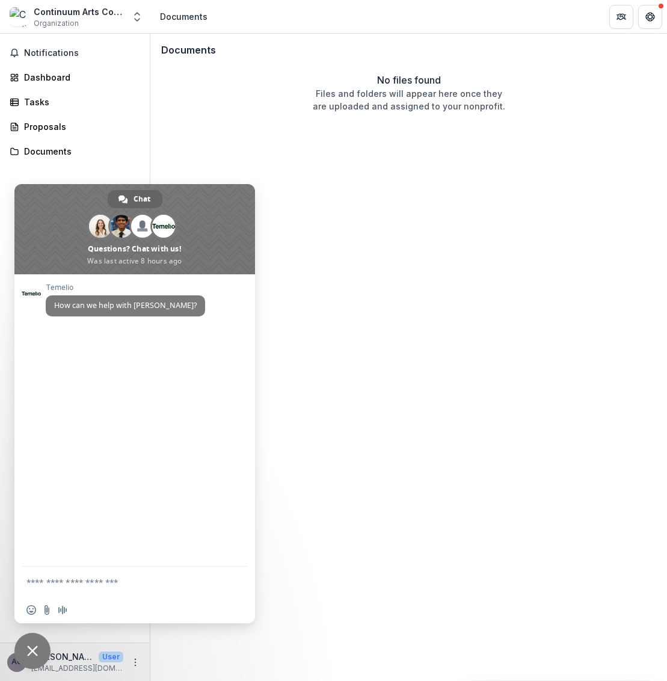
click at [31, 648] on span "Close chat" at bounding box center [32, 650] width 11 height 11
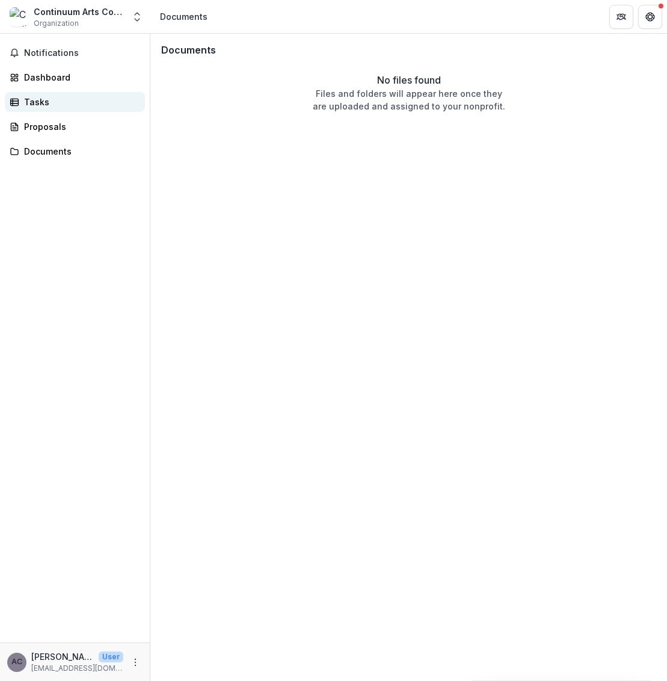
click at [42, 105] on div "Tasks" at bounding box center [79, 102] width 111 height 13
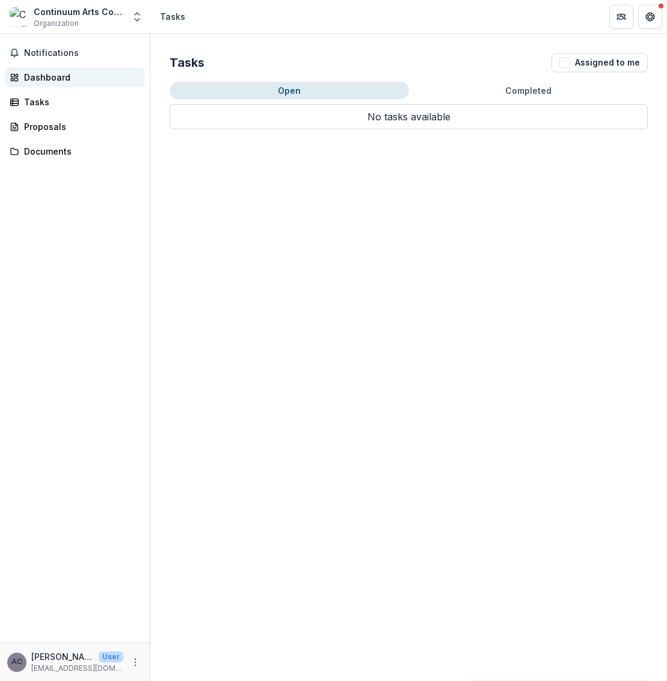
click at [36, 77] on div "Dashboard" at bounding box center [79, 77] width 111 height 13
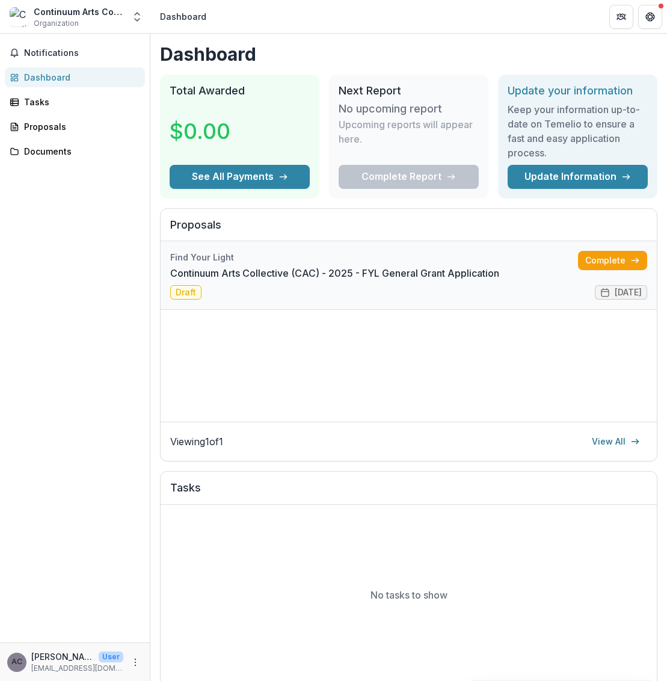
click at [186, 280] on link "Continuum Arts Collective (CAC) - 2025 - FYL General Grant Application" at bounding box center [334, 273] width 329 height 14
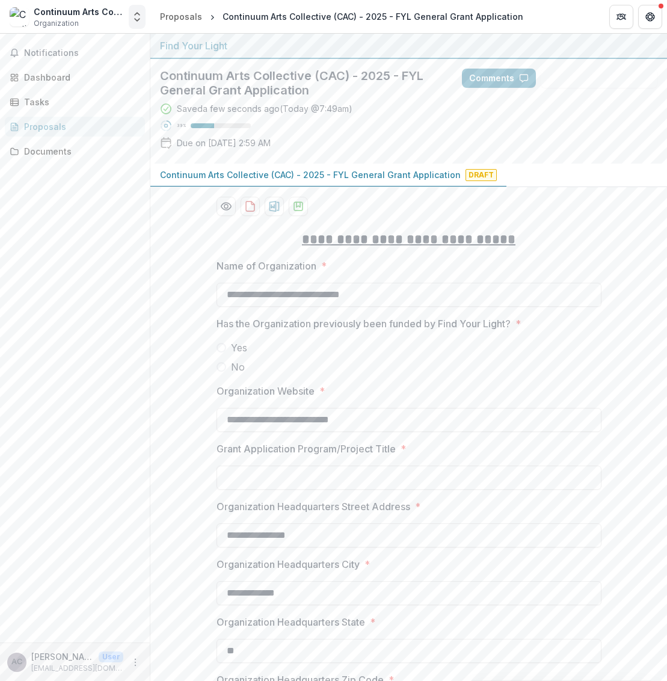
click at [140, 14] on icon "Open entity switcher" at bounding box center [137, 17] width 12 height 12
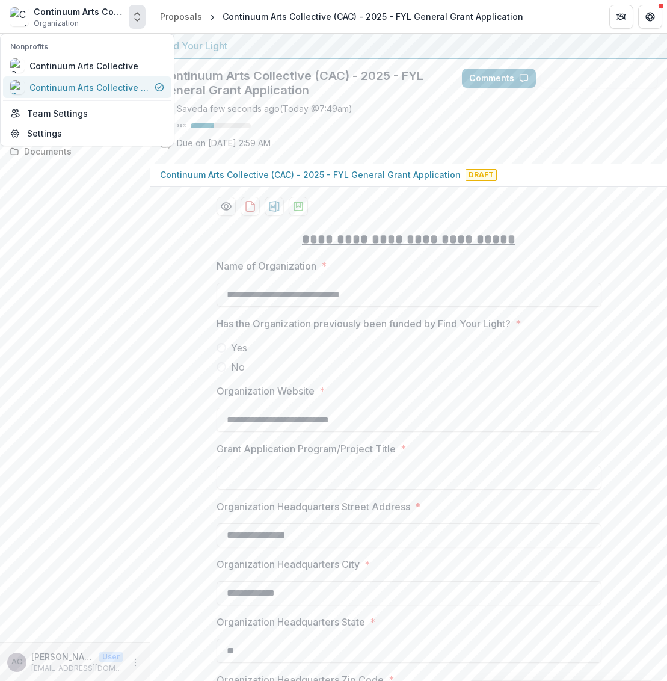
click at [143, 90] on div "Continuum Arts Collective (CAC)" at bounding box center [89, 87] width 120 height 13
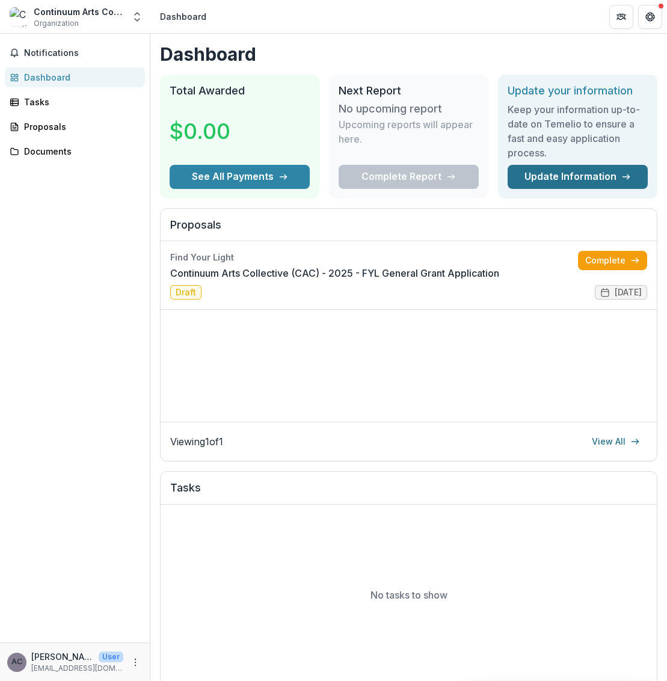
click at [548, 174] on link "Update Information" at bounding box center [577, 177] width 140 height 24
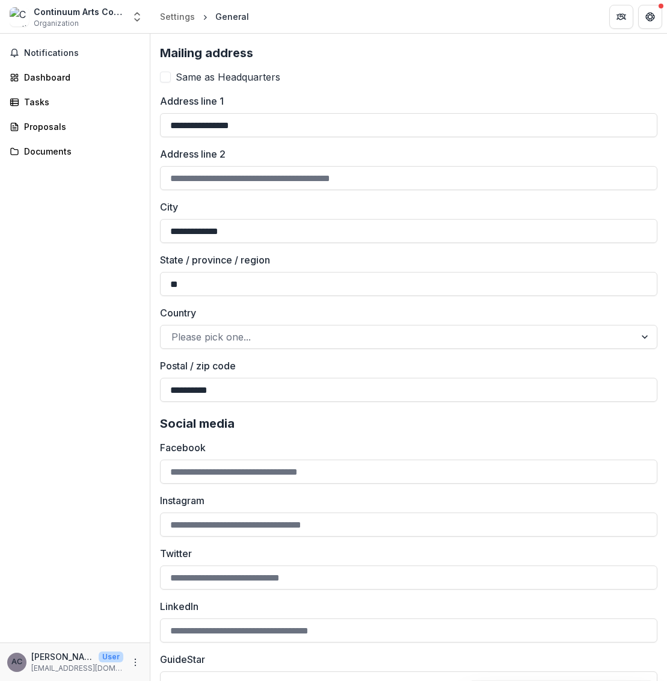
scroll to position [1375, 0]
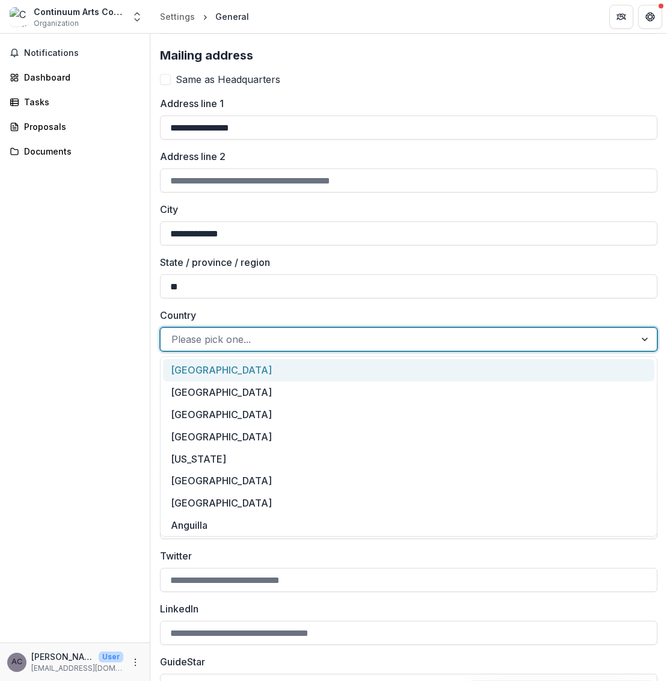
click at [380, 334] on div at bounding box center [397, 339] width 453 height 17
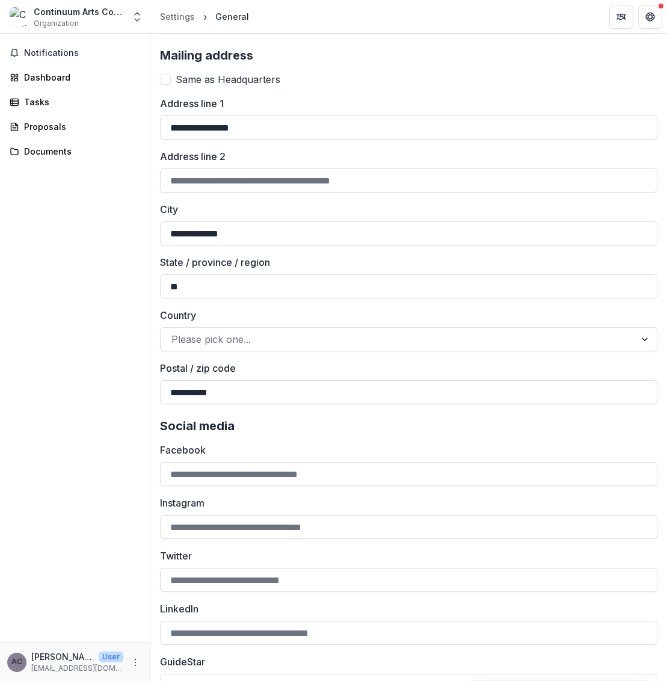
click at [290, 303] on div "**********" at bounding box center [408, 250] width 497 height 308
